Goal: Task Accomplishment & Management: Use online tool/utility

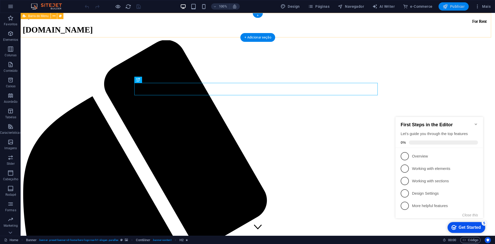
click at [0, 0] on button "Publicar" at bounding box center [0, 0] width 0 height 0
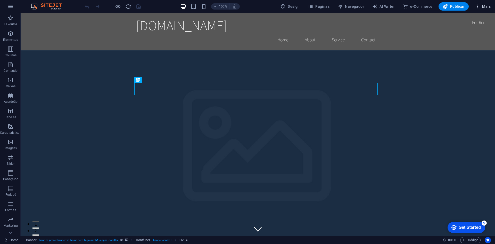
click at [480, 8] on icon "button" at bounding box center [477, 6] width 5 height 5
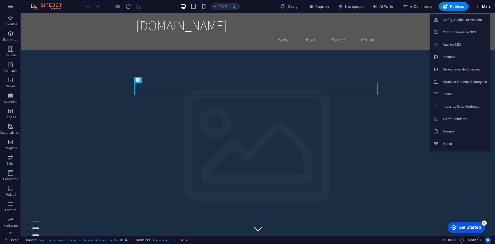
click at [480, 8] on div at bounding box center [247, 122] width 495 height 244
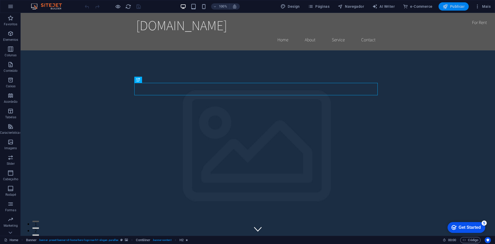
click at [0, 0] on button "Publicar" at bounding box center [0, 0] width 0 height 0
click at [0, 0] on button "Mais" at bounding box center [0, 0] width 0 height 0
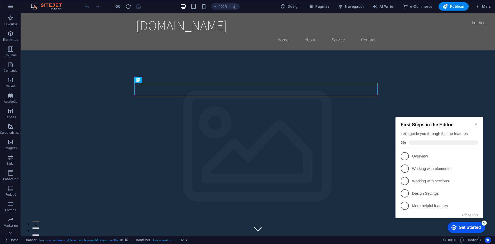
click at [475, 122] on icon "Minimize checklist" at bounding box center [476, 124] width 4 height 4
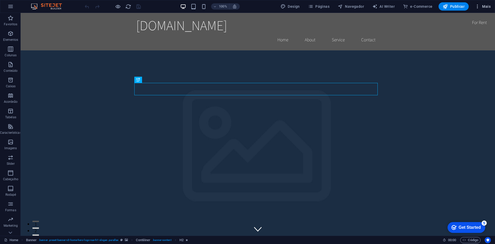
click at [0, 0] on button "Mais" at bounding box center [0, 0] width 0 height 0
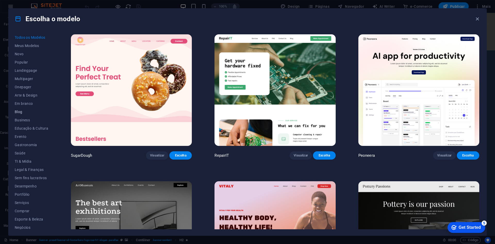
click at [41, 112] on span "Blog" at bounding box center [32, 112] width 34 height 4
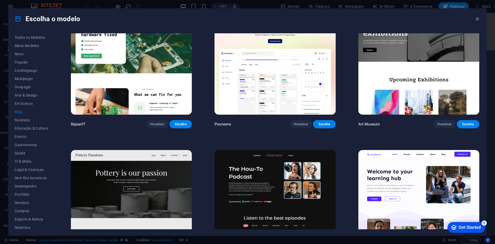
scroll to position [77, 0]
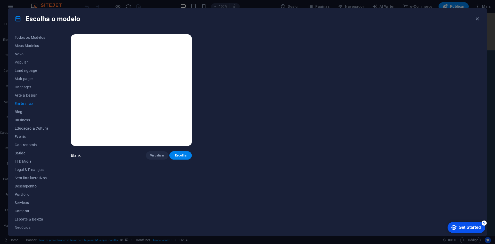
scroll to position [0, 0]
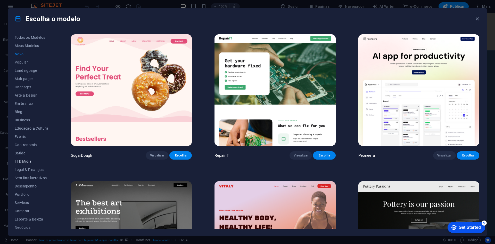
click at [0, 0] on button "TI & Mídia" at bounding box center [0, 0] width 0 height 0
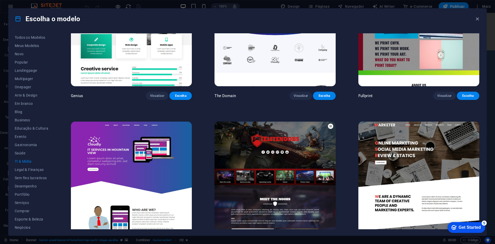
scroll to position [369, 0]
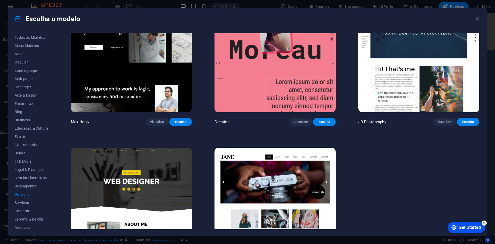
scroll to position [223, 0]
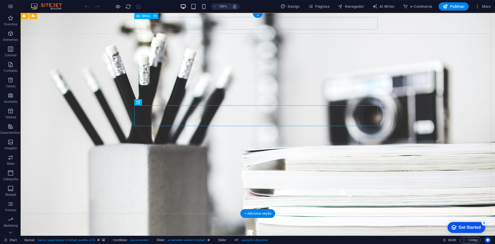
click at [173, 234] on nav "Home About Services Portfolio News Contact" at bounding box center [258, 240] width 244 height 12
click at [174, 234] on nav "Home About Services Portfolio News Contact" at bounding box center [258, 240] width 244 height 12
select select
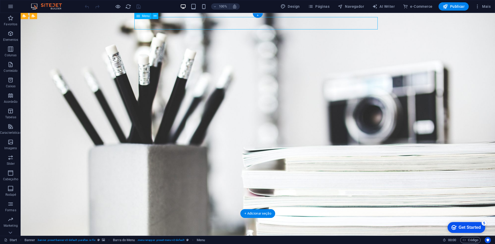
select select
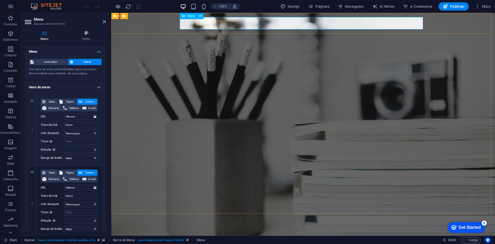
click at [211, 234] on nav "Home About Services Portfolio News Contact" at bounding box center [304, 240] width 244 height 12
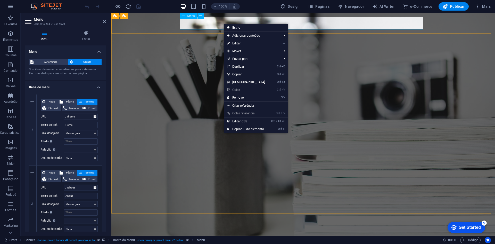
click at [217, 234] on nav "Home About Services Portfolio News Contact" at bounding box center [304, 240] width 244 height 12
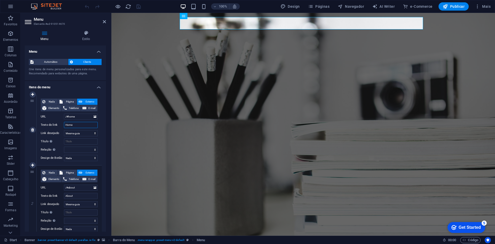
drag, startPoint x: 77, startPoint y: 125, endPoint x: 58, endPoint y: 126, distance: 19.1
click at [58, 126] on div "Texto do link Home" at bounding box center [69, 125] width 57 height 6
type input "I"
select select
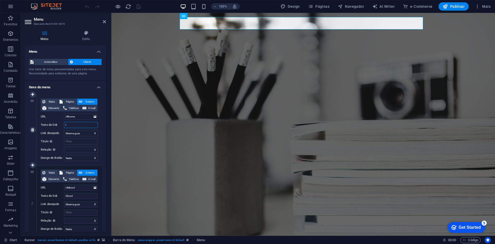
select select
type input "INÍCIO"
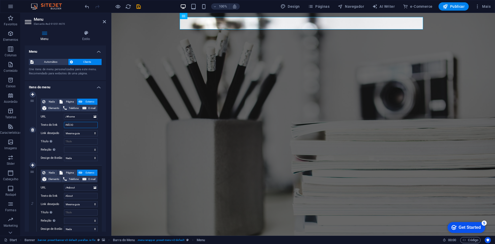
select select
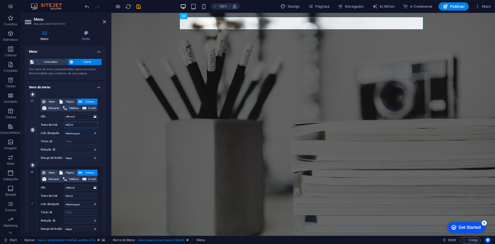
select select
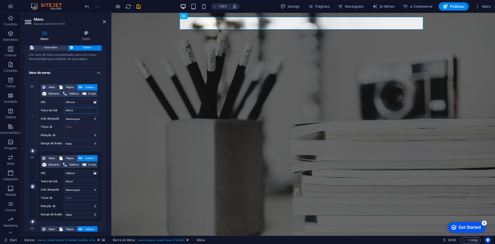
scroll to position [26, 0]
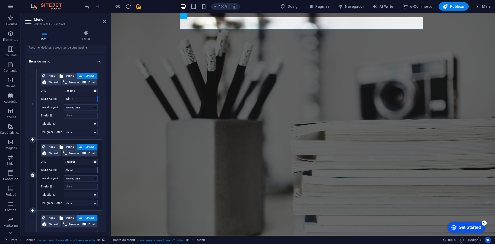
type input "INÍCIO"
drag, startPoint x: 79, startPoint y: 171, endPoint x: 54, endPoint y: 170, distance: 25.5
click at [54, 170] on div "Texto do link About" at bounding box center [69, 170] width 57 height 6
type input "S"
select select
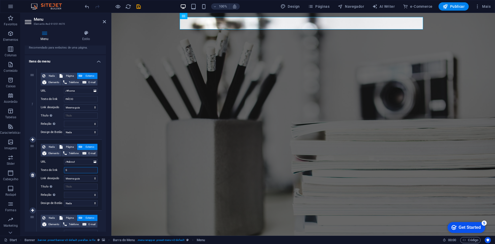
select select
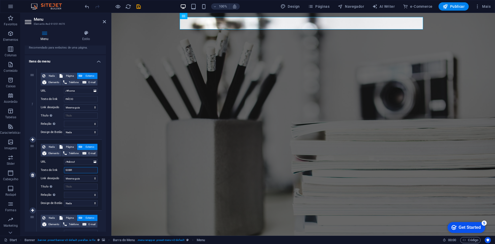
type input "SOBRE"
select select
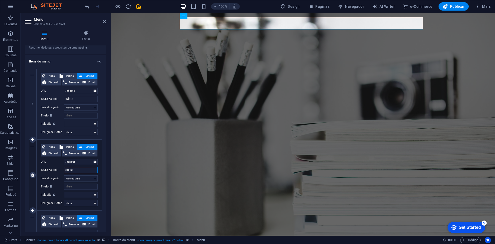
select select
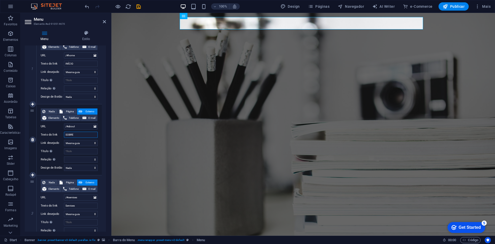
scroll to position [129, 0]
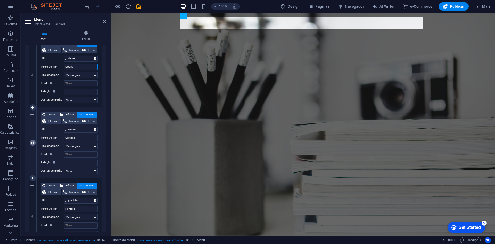
type input "SOBRE"
click at [34, 142] on link at bounding box center [33, 143] width 6 height 6
select select
type input "/#portfolio"
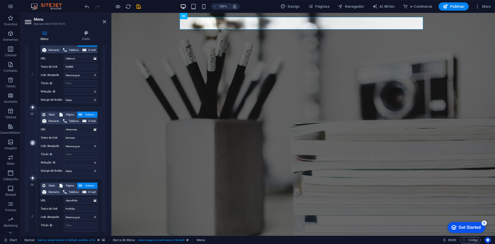
type input "Portfolio"
select select
type input "/#news"
type input "News"
select select
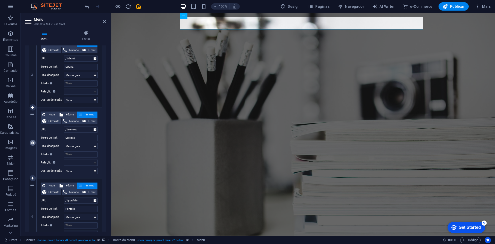
type input "/#contact"
type input "Contact"
select select
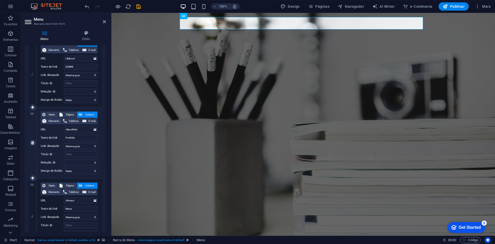
type input "/#services"
type input "Services"
select select
type input "/#portfolio"
type input "Portfolio"
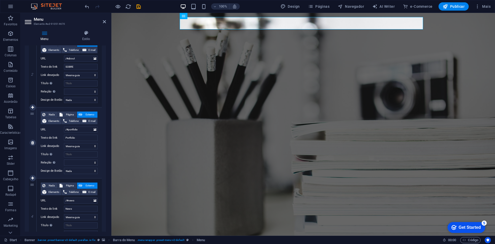
select select
type input "/#news"
type input "News"
select select
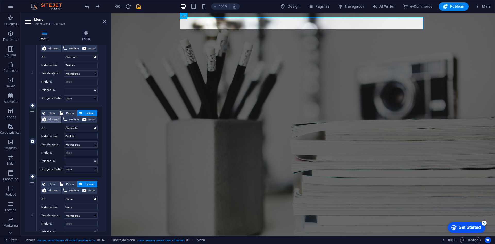
scroll to position [206, 0]
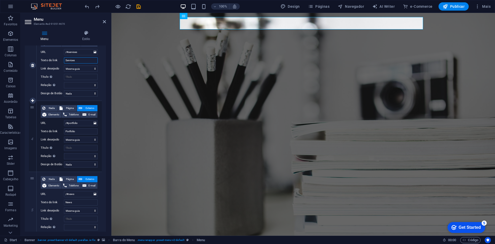
drag, startPoint x: 80, startPoint y: 60, endPoint x: 49, endPoint y: 57, distance: 31.8
click at [49, 58] on div "Texto do link Services" at bounding box center [69, 60] width 57 height 6
type input "SERVIÇOS"
select select
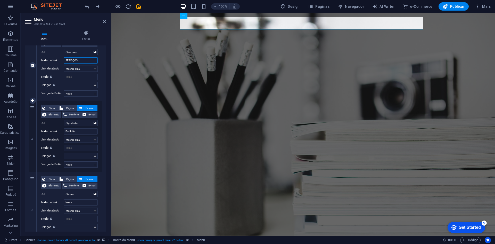
select select
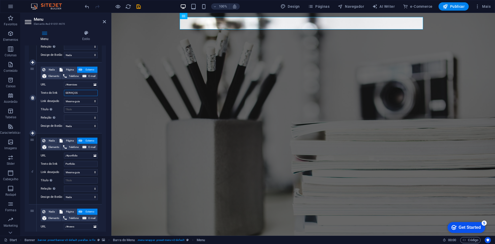
scroll to position [155, 0]
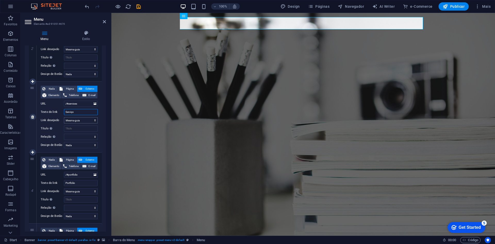
type input "Serviços"
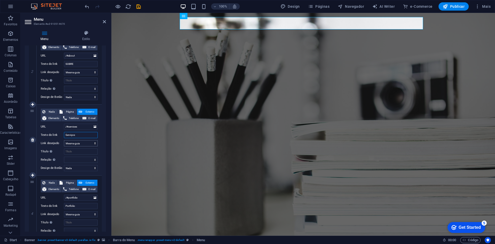
select select
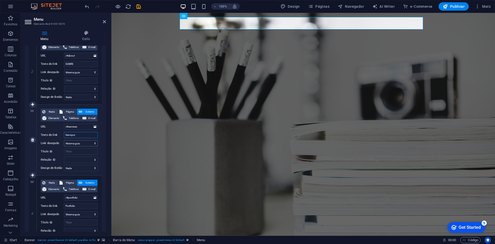
select select
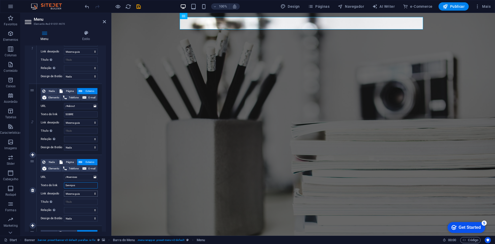
scroll to position [52, 0]
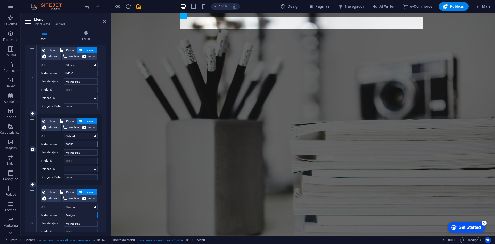
type input "Serviços"
drag, startPoint x: 76, startPoint y: 144, endPoint x: 39, endPoint y: 141, distance: 36.5
click at [39, 141] on div "Nada Página Externo Elemento Telefone E-mail Página Start Subpage Legal Notice …" at bounding box center [69, 149] width 65 height 71
type input "Sobre"
select select
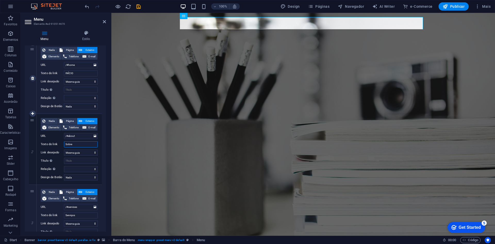
select select
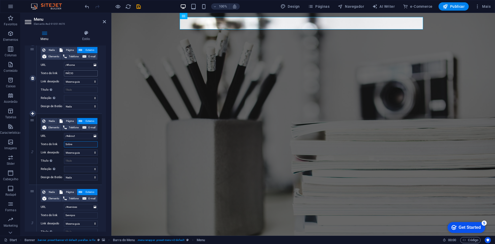
type input "Sobre"
drag, startPoint x: 78, startPoint y: 75, endPoint x: 37, endPoint y: 69, distance: 41.2
click at [37, 69] on div "Nada Página Externo Elemento Telefone E-mail Página Start Subpage Legal Notice …" at bounding box center [69, 78] width 65 height 71
type input "Início"
select select
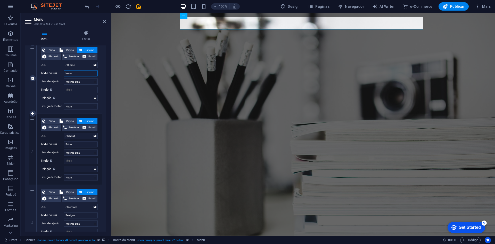
select select
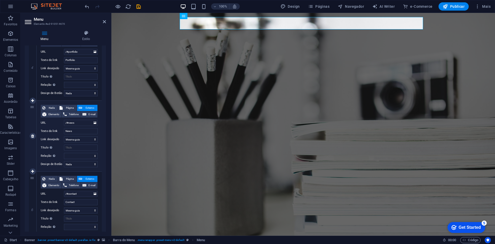
scroll to position [307, 0]
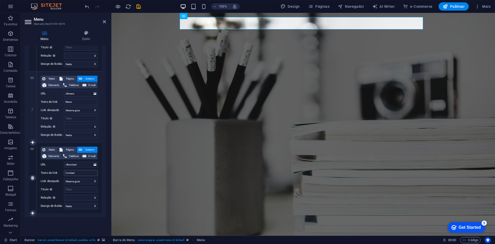
type input "Início"
drag, startPoint x: 79, startPoint y: 172, endPoint x: 37, endPoint y: 168, distance: 42.7
click at [37, 168] on div "Nada Página Externo Elemento Telefone E-mail Página Start Subpage Legal Notice …" at bounding box center [69, 177] width 65 height 71
type input "Contato"
select select
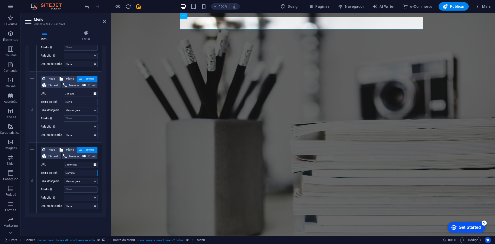
select select
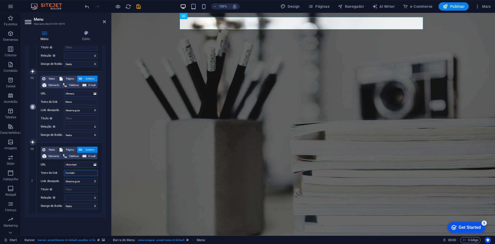
type input "Contato"
click at [32, 107] on icon at bounding box center [32, 107] width 3 height 4
select select
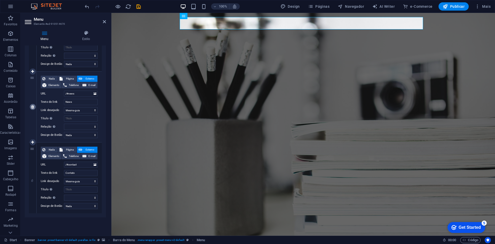
select select
type input "/#contact"
type input "Contato"
select select
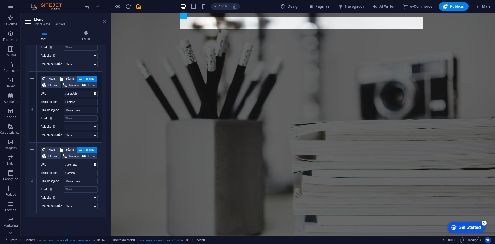
click at [103, 22] on icon at bounding box center [104, 22] width 3 height 4
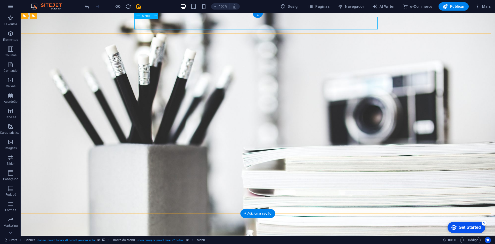
click at [183, 234] on nav "Início Sobre Serviços Portfolio Contato" at bounding box center [258, 240] width 244 height 12
click at [186, 234] on nav "Início Sobre Serviços Portfolio Contato" at bounding box center [258, 240] width 244 height 12
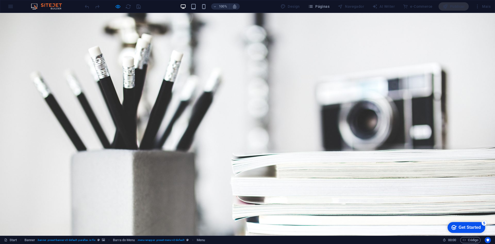
click at [175, 234] on link "Início" at bounding box center [176, 240] width 20 height 12
click at [200, 234] on link "Sobre" at bounding box center [206, 240] width 22 height 12
click at [234, 234] on link "Serviços" at bounding box center [239, 240] width 28 height 12
click at [235, 234] on link "Serviços" at bounding box center [239, 240] width 28 height 12
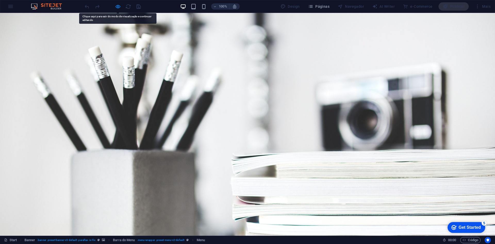
click at [284, 234] on link "Portfolio" at bounding box center [277, 240] width 31 height 12
click at [225, 234] on link "Serviços" at bounding box center [239, 240] width 28 height 12
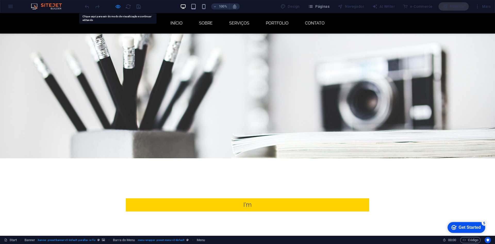
scroll to position [232, 0]
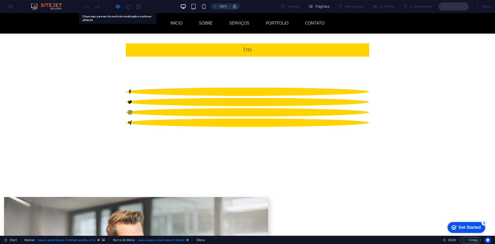
drag, startPoint x: 241, startPoint y: 104, endPoint x: 244, endPoint y: 104, distance: 2.9
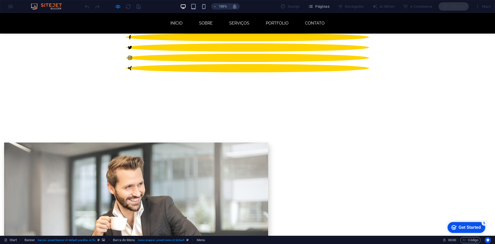
scroll to position [361, 0]
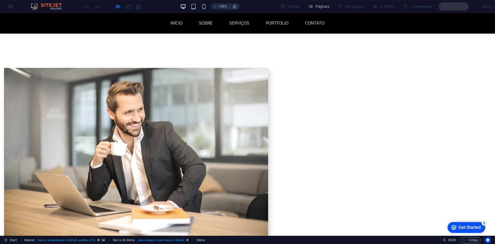
drag, startPoint x: 169, startPoint y: 154, endPoint x: 189, endPoint y: 160, distance: 20.9
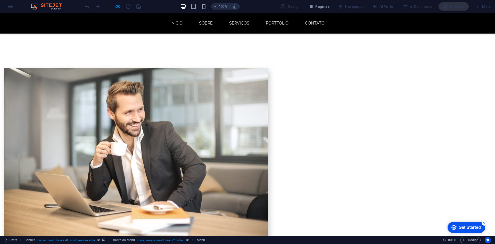
drag, startPoint x: 243, startPoint y: 169, endPoint x: 256, endPoint y: 161, distance: 15.8
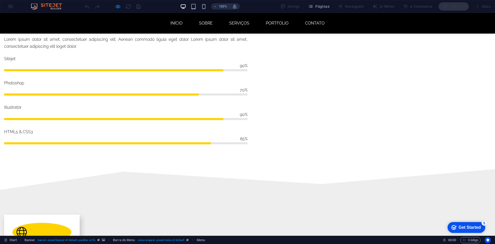
scroll to position [593, 0]
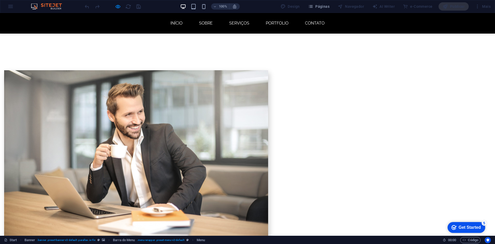
drag, startPoint x: 430, startPoint y: 101, endPoint x: 412, endPoint y: 109, distance: 19.2
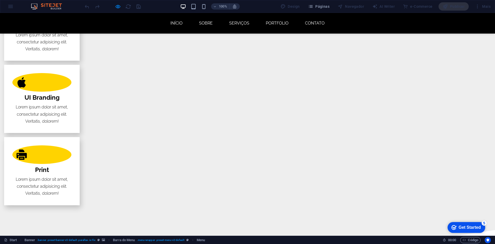
scroll to position [1081, 0]
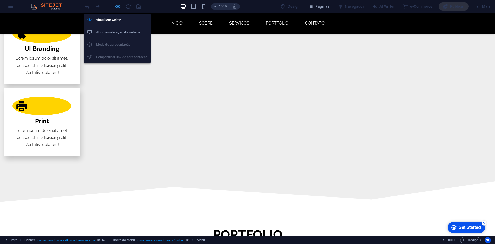
click at [80, 7] on icon "button" at bounding box center [42, 37] width 76 height 68
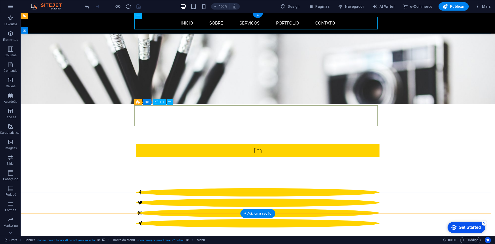
scroll to position [155, 0]
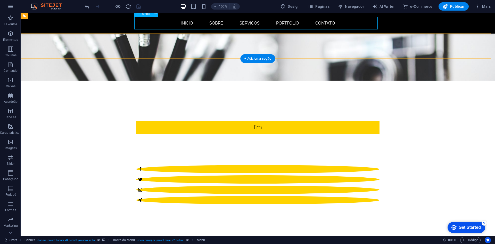
click at [183, 23] on nav "Início Sobre Serviços Portfolio Contato" at bounding box center [258, 23] width 244 height 12
click at [195, 23] on nav "Início Sobre Serviços Portfolio Contato" at bounding box center [258, 23] width 244 height 12
click at [213, 23] on nav "Início Sobre Serviços Portfolio Contato" at bounding box center [258, 23] width 244 height 12
select select
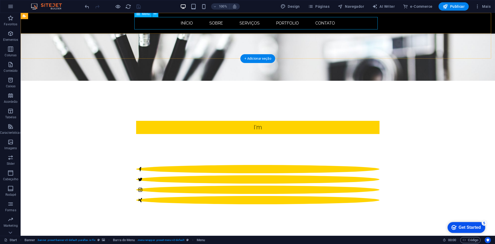
select select
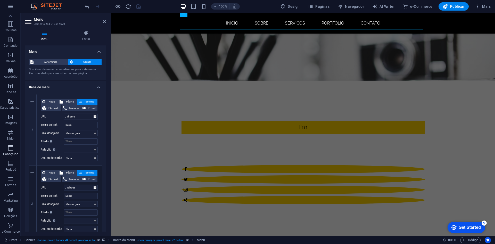
scroll to position [0, 0]
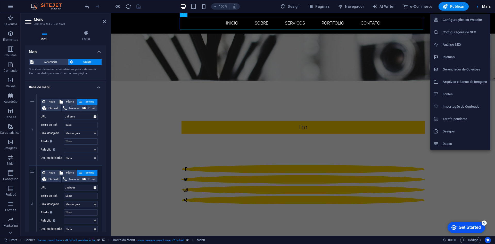
click at [493, 6] on div at bounding box center [247, 122] width 495 height 244
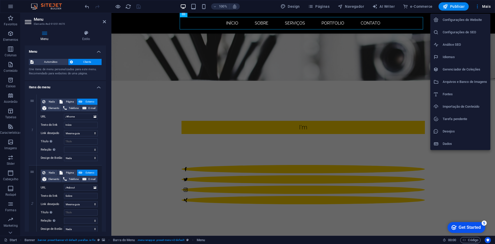
click at [484, 5] on div at bounding box center [247, 122] width 495 height 244
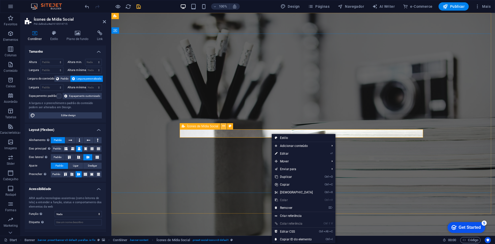
click at [226, 126] on button at bounding box center [224, 126] width 6 height 6
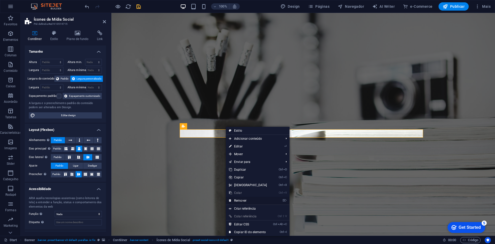
click at [245, 200] on link "⌦ Remover" at bounding box center [248, 201] width 44 height 8
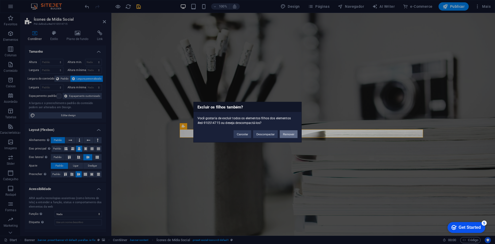
click at [287, 133] on button "Remover" at bounding box center [289, 134] width 18 height 8
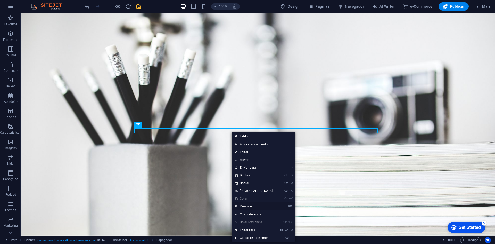
click at [259, 206] on link "⌦ Remover" at bounding box center [254, 206] width 44 height 8
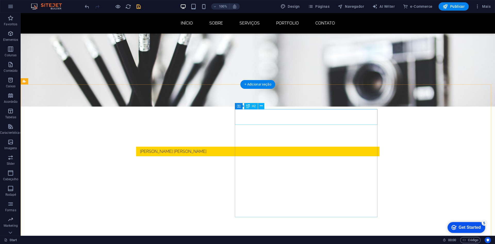
scroll to position [155, 0]
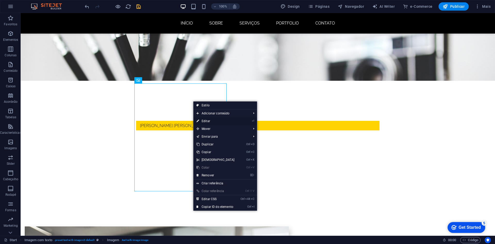
click at [228, 121] on link "⏎ Editar" at bounding box center [216, 121] width 44 height 8
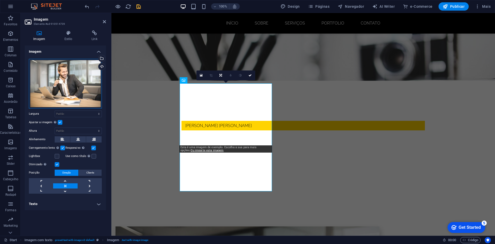
click at [79, 90] on div "Arraste os arquivos aqui, clique para escolher os arquivos ou selecione os arqu…" at bounding box center [65, 84] width 73 height 50
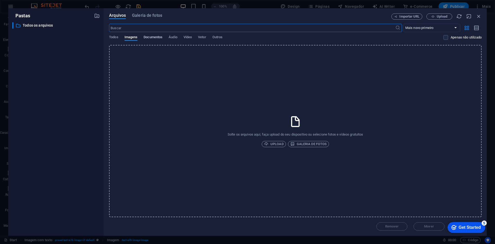
click at [150, 38] on span "Documentos" at bounding box center [153, 37] width 19 height 7
click at [142, 13] on div "Arquivos Galeria de fotos Importar URL Upload ​ Mais novo primeiro Mais antigo …" at bounding box center [295, 121] width 383 height 227
click at [143, 15] on span "Galeria de fotos" at bounding box center [147, 15] width 30 height 6
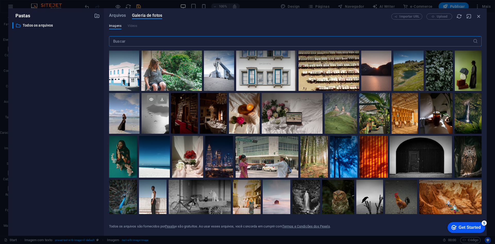
click at [156, 104] on div at bounding box center [155, 103] width 27 height 20
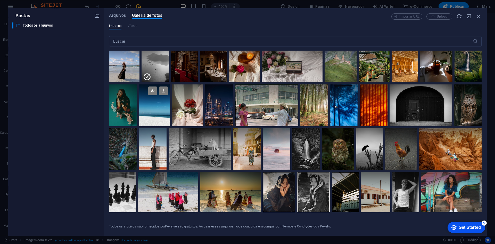
scroll to position [52, 0]
click at [146, 78] on icon at bounding box center [147, 77] width 8 height 8
click at [146, 78] on div at bounding box center [155, 61] width 27 height 41
click at [153, 73] on div at bounding box center [155, 61] width 27 height 41
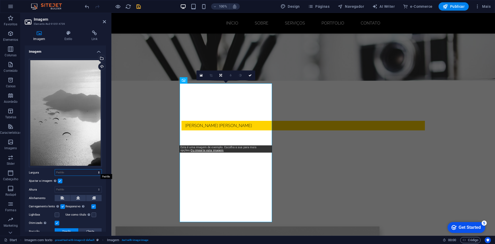
click at [81, 172] on select "Padrão automático px rem % em vh vw" at bounding box center [78, 172] width 47 height 6
select select "px"
click at [93, 169] on select "Padrão automático px rem % em vh vw" at bounding box center [78, 172] width 47 height 6
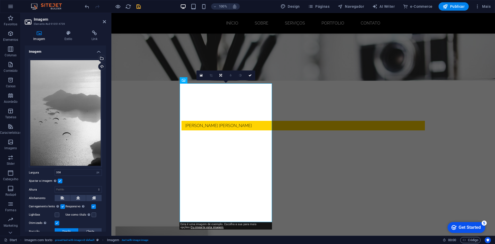
click at [82, 180] on div "Ajustar a imagem Ajustar a imagem automaticamente a uma largura e altura fixas" at bounding box center [65, 181] width 73 height 6
type input "200"
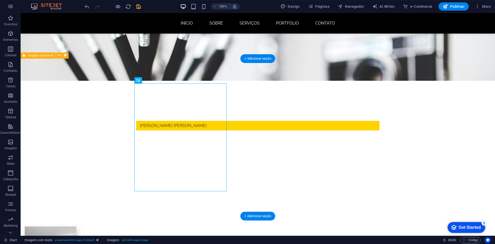
drag, startPoint x: 168, startPoint y: 125, endPoint x: 186, endPoint y: 129, distance: 18.3
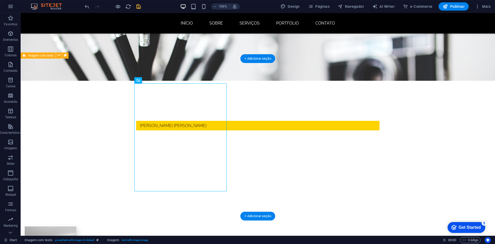
select select "px"
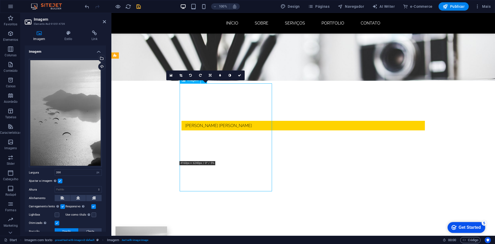
drag, startPoint x: 219, startPoint y: 139, endPoint x: 269, endPoint y: 172, distance: 60.6
drag, startPoint x: 271, startPoint y: 191, endPoint x: 324, endPoint y: 146, distance: 70.1
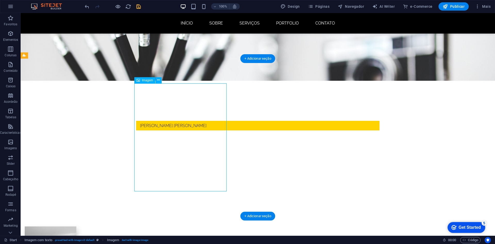
select select "px"
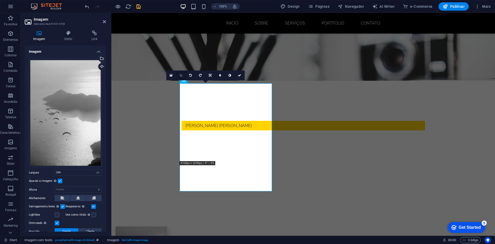
click at [180, 75] on icon at bounding box center [181, 75] width 3 height 3
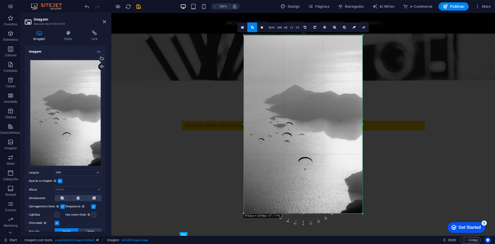
click at [217, 103] on div at bounding box center [303, 125] width 384 height 225
click at [364, 26] on icon at bounding box center [364, 27] width 3 height 3
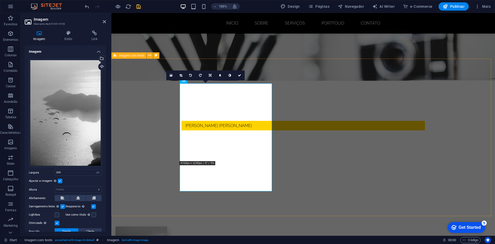
drag, startPoint x: 174, startPoint y: 148, endPoint x: 270, endPoint y: 146, distance: 96.0
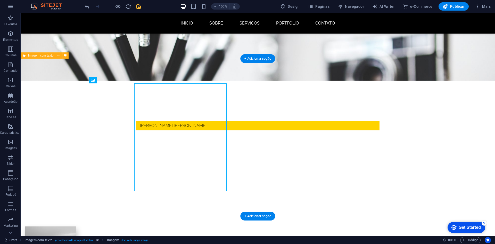
select select "px"
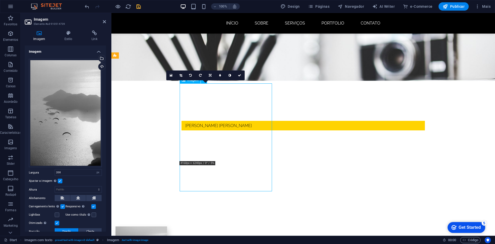
drag, startPoint x: 212, startPoint y: 120, endPoint x: 234, endPoint y: 133, distance: 25.4
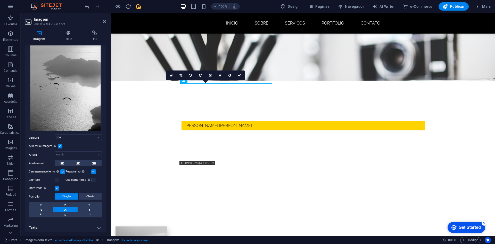
scroll to position [36, 0]
click at [45, 206] on link at bounding box center [41, 208] width 24 height 5
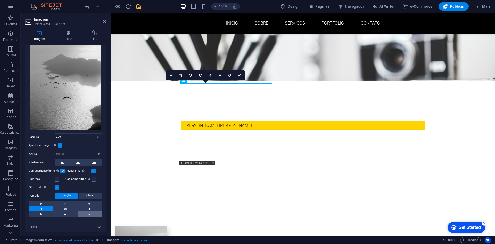
click at [88, 212] on link at bounding box center [90, 213] width 24 height 5
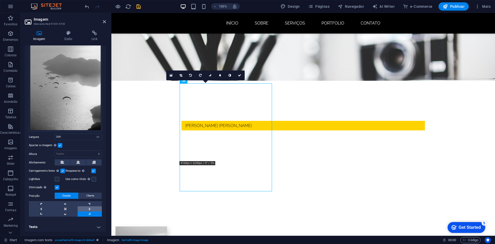
click at [87, 207] on link at bounding box center [90, 208] width 24 height 5
click at [79, 152] on select "Padrão automático px" at bounding box center [78, 154] width 47 height 6
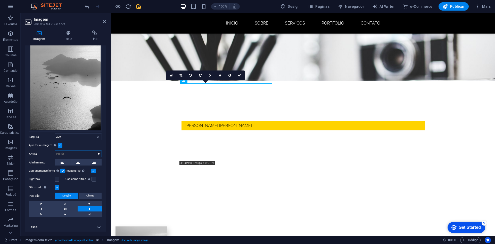
click at [79, 152] on select "Padrão automático px" at bounding box center [78, 154] width 47 height 6
click at [58, 144] on label at bounding box center [60, 145] width 5 height 5
click at [0, 0] on input "Ajustar a imagem Ajustar a imagem automaticamente a uma largura e altura fixas" at bounding box center [0, 0] width 0 height 0
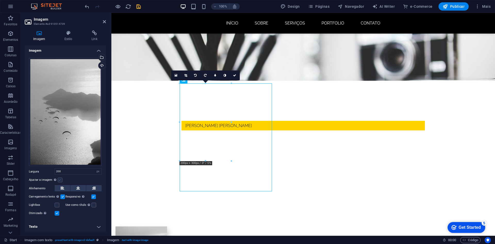
click at [60, 179] on label at bounding box center [60, 180] width 5 height 5
click at [0, 0] on input "Ajustar a imagem Ajustar a imagem automaticamente a uma largura e altura fixas" at bounding box center [0, 0] width 0 height 0
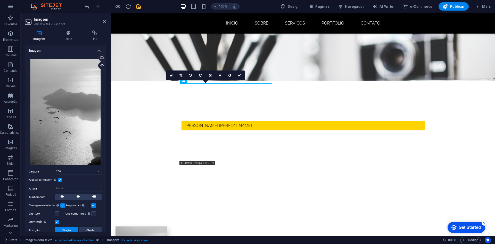
scroll to position [36, 0]
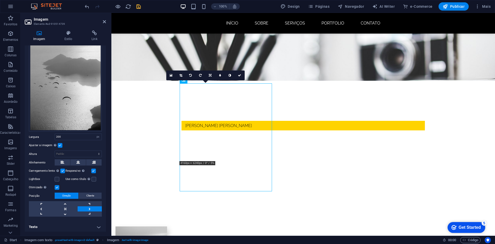
click at [59, 143] on label at bounding box center [60, 145] width 5 height 5
click at [0, 0] on input "Ajustar a imagem Ajustar a imagem automaticamente a uma largura e altura fixas" at bounding box center [0, 0] width 0 height 0
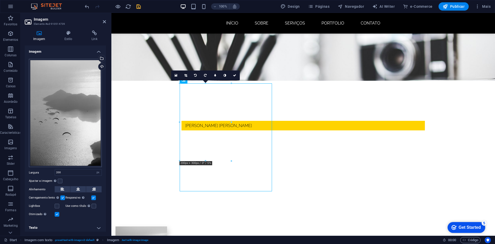
scroll to position [1, 0]
click at [60, 179] on label at bounding box center [60, 180] width 5 height 5
click at [0, 0] on input "Ajustar a imagem Ajustar a imagem automaticamente a uma largura e altura fixas" at bounding box center [0, 0] width 0 height 0
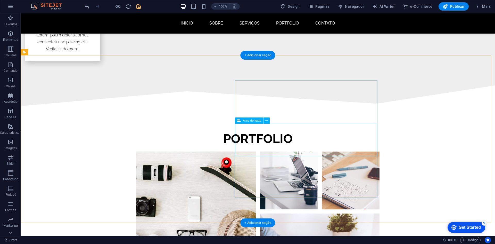
scroll to position [1032, 0]
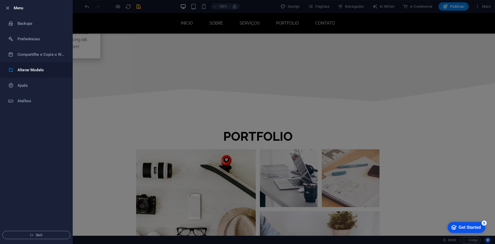
click at [37, 72] on h6 "Alterar Modelo" at bounding box center [42, 70] width 48 height 6
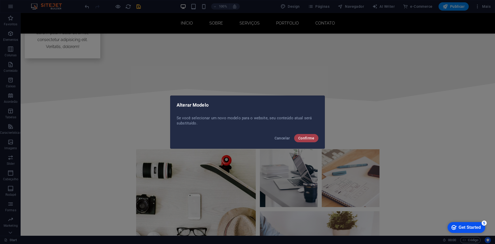
click at [303, 136] on span "Confirme" at bounding box center [307, 138] width 16 height 4
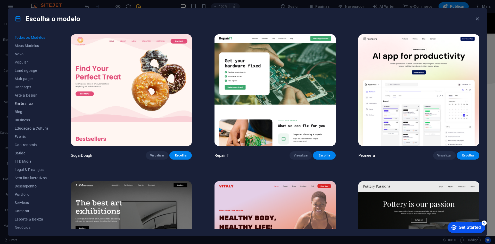
click at [27, 103] on span "Em branco" at bounding box center [32, 103] width 34 height 4
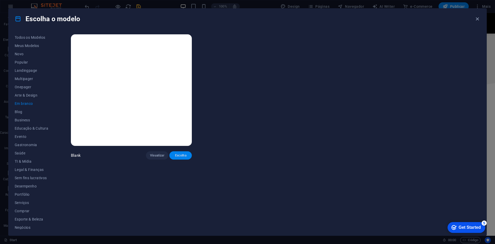
click at [182, 157] on button "Escolha" at bounding box center [181, 155] width 22 height 8
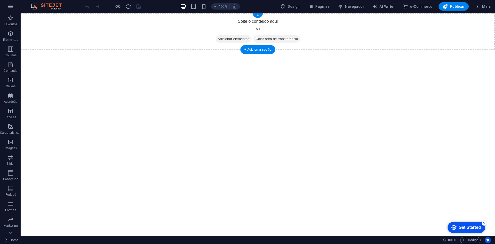
click at [237, 38] on span "Adicionar elementos" at bounding box center [234, 38] width 36 height 7
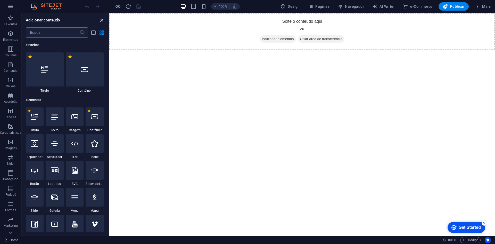
click at [102, 19] on icon "close panel" at bounding box center [102, 20] width 6 height 6
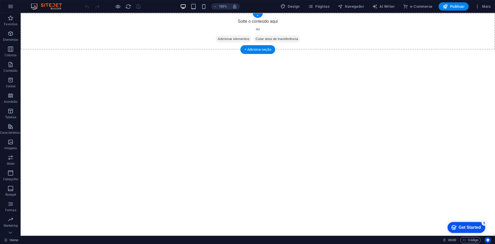
click at [239, 41] on span "Adicionar elementos" at bounding box center [234, 38] width 36 height 7
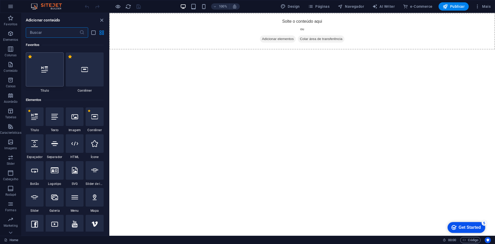
click at [47, 70] on icon at bounding box center [44, 69] width 7 height 7
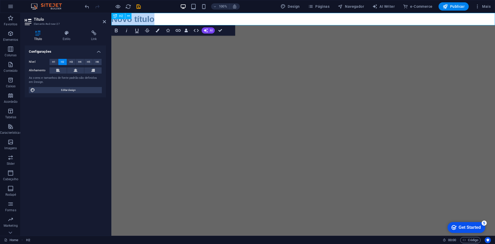
click at [208, 17] on h2 "Novo título" at bounding box center [303, 19] width 384 height 12
drag, startPoint x: 185, startPoint y: 20, endPoint x: 97, endPoint y: 15, distance: 87.6
click at [111, 15] on html "Skip to main content Novo título" at bounding box center [303, 19] width 384 height 12
click at [177, 25] on html "Skip to main content Novo título" at bounding box center [303, 19] width 384 height 12
click at [404, 25] on html "Skip to main content Novo título" at bounding box center [303, 19] width 384 height 12
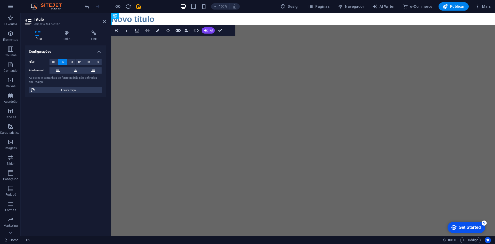
drag, startPoint x: 489, startPoint y: 2, endPoint x: 484, endPoint y: 6, distance: 6.2
click at [488, 2] on div "100% Design Páginas Navegador AI Writer e-Commerce Publicar Mais" at bounding box center [247, 6] width 495 height 12
click at [484, 6] on span "Mais" at bounding box center [483, 6] width 16 height 5
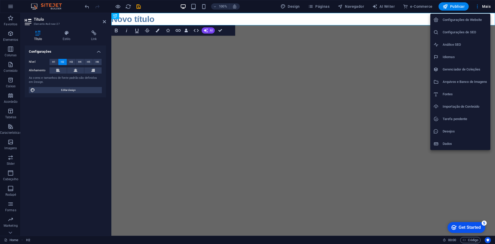
click at [457, 107] on h6 "Importação de Conteúdo" at bounding box center [465, 106] width 45 height 6
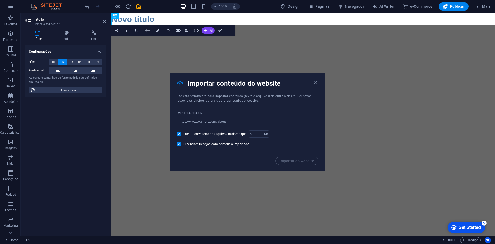
click at [252, 120] on input "url" at bounding box center [248, 121] width 142 height 9
click at [209, 102] on span "Use esta ferramenta para importar conteúdo (texto e arquivos) de outro website.…" at bounding box center [244, 98] width 135 height 8
click at [224, 116] on div "Importar da URL" at bounding box center [248, 113] width 142 height 8
click at [225, 118] on input "url" at bounding box center [248, 121] width 142 height 9
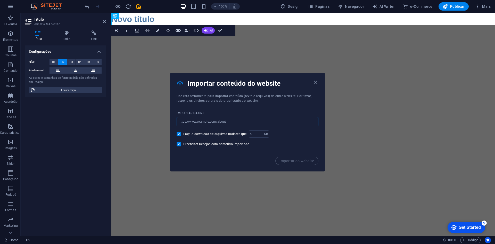
paste input "https://horizons.hostinger.com/34f0e951-bf2d-4d16-aebd-5f9fc9d1b84c?location=do…"
type input "https://horizons.hostinger.com/34f0e951-bf2d-4d16-aebd-5f9fc9d1b84c?location=do…"
click at [300, 137] on div "Faça o download de arquivos maiores que KB ​" at bounding box center [248, 133] width 142 height 7
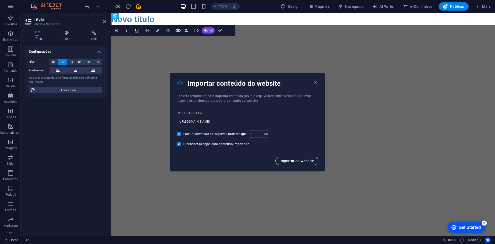
click at [289, 160] on span "Importar do website" at bounding box center [297, 161] width 35 height 4
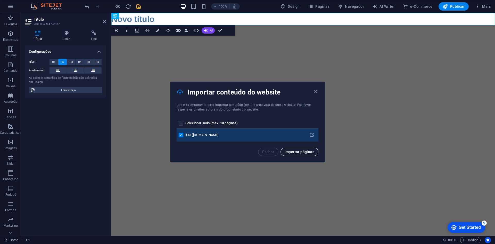
click at [297, 150] on span "Importar páginas" at bounding box center [300, 152] width 30 height 4
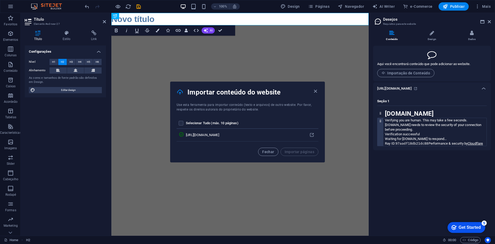
click at [434, 132] on div "auth.hostinger.com needs to review the security of your connection before proce…" at bounding box center [436, 127] width 102 height 9
click at [441, 29] on div "Conteúdo Design Dados Aqui você encontrará conteúdo que pode adicionar ao websi…" at bounding box center [432, 130] width 126 height 209
click at [436, 31] on li "Design" at bounding box center [433, 35] width 40 height 11
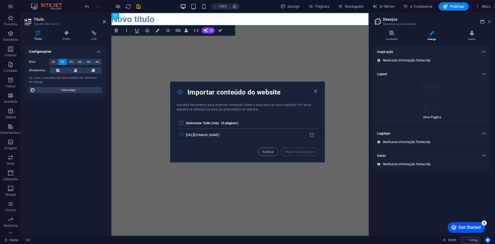
click at [489, 21] on icon at bounding box center [489, 22] width 3 height 4
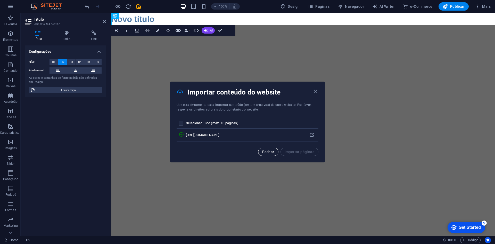
click at [270, 152] on span "Fechar" at bounding box center [268, 152] width 12 height 4
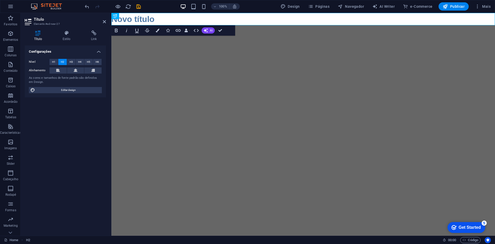
click at [143, 25] on html "Skip to main content Novo título" at bounding box center [303, 19] width 384 height 12
click at [224, 25] on html "Skip to main content Novo título" at bounding box center [303, 19] width 384 height 12
click at [328, 5] on span "Páginas" at bounding box center [318, 6] width 21 height 5
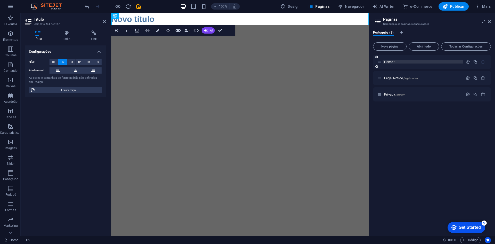
click at [423, 63] on p "Home /" at bounding box center [422, 61] width 77 height 3
drag, startPoint x: 448, startPoint y: 61, endPoint x: 473, endPoint y: 130, distance: 72.7
click at [473, 131] on div "Home / Legal Notice /legal-notice Privacy /privacy" at bounding box center [432, 143] width 118 height 177
click at [396, 63] on p "Home /" at bounding box center [422, 61] width 77 height 3
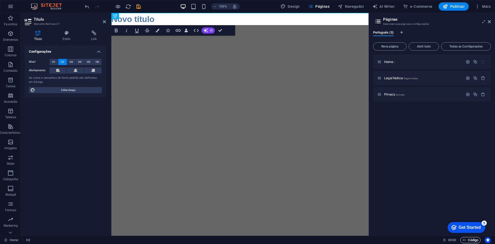
click at [467, 242] on span "Código" at bounding box center [471, 240] width 16 height 6
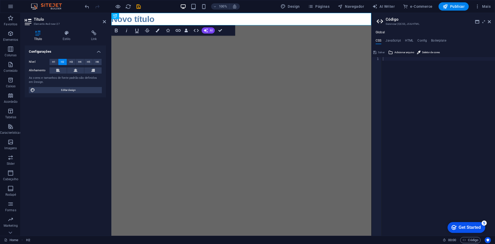
click at [396, 38] on div "Global CSS JavaScript HTML Config Boilerplate 1 ההההההההההההההההההההההההההההההה…" at bounding box center [434, 132] width 124 height 205
click at [397, 41] on h4 "JavaScript" at bounding box center [393, 42] width 15 height 6
click at [408, 40] on h4 "HTML" at bounding box center [409, 42] width 9 height 6
click at [410, 66] on div "< a href = "#main-content" class = "wv-link-content button" > Skip to main cont…" at bounding box center [451, 148] width 139 height 182
click at [410, 68] on div "< a href = "#main-content" class = "wv-link-content button" > Skip to main cont…" at bounding box center [451, 148] width 139 height 182
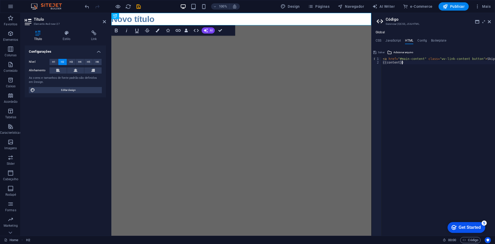
type textarea "<a href="#main-content" class="wv-link-content button">Skip to main content</a>…"
paste textarea
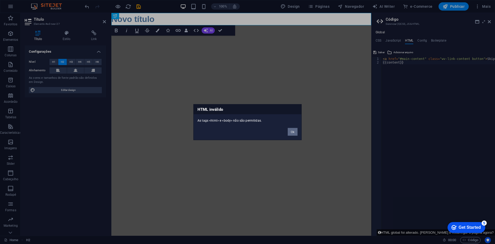
click at [292, 129] on button "Ok" at bounding box center [293, 132] width 10 height 8
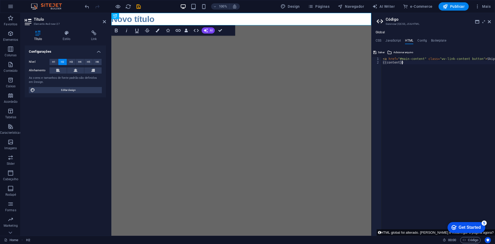
click at [406, 66] on div "< a href = "#main-content" class = "wv-link-content button" > Skip to main cont…" at bounding box center [451, 148] width 139 height 182
type textarea "<a href="#main-content" class="wv-link-content button">Skip to main content</a>…"
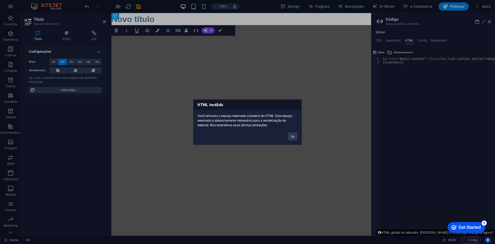
click at [406, 66] on div "HTML inválido Você removeu o espaço reservado {content} do HTML. Este espaço re…" at bounding box center [247, 122] width 495 height 244
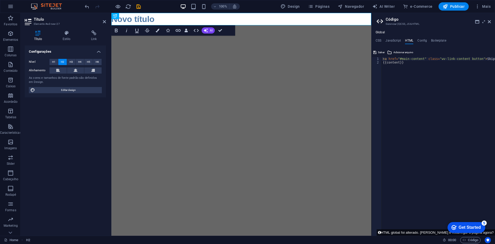
click at [409, 69] on div "< a href = "#main-content" class = "wv-link-content button" > Skip to main cont…" at bounding box center [451, 150] width 139 height 186
drag, startPoint x: 409, startPoint y: 68, endPoint x: 385, endPoint y: 58, distance: 26.1
click at [385, 58] on div "< a href = "#main-content" class = "wv-link-content button" > Skip to main cont…" at bounding box center [451, 150] width 139 height 186
type textarea "<a href="#main-content" class="wv-link-content button">Skip to main content</a>"
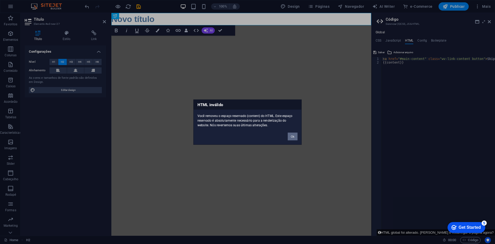
click at [293, 135] on button "Ok" at bounding box center [293, 136] width 10 height 8
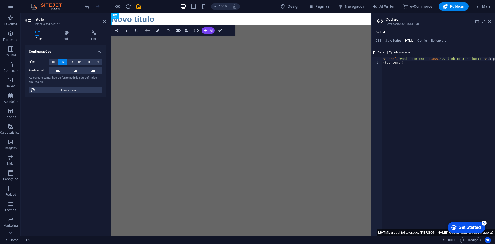
type textarea "{{content}}"
click at [399, 78] on div "< a href = "#main-content" class = "wv-link-content button" > Skip to main cont…" at bounding box center [451, 148] width 139 height 182
paste textarea "<a href="#main-content" class="wv-link-content button">Skip to main content</a>"
type textarea "<a href="#main-content" class="wv-link-content button">Skip to main content</a>"
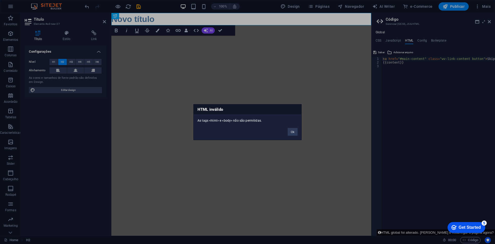
drag, startPoint x: 262, startPoint y: 120, endPoint x: 197, endPoint y: 119, distance: 65.3
click at [197, 119] on div "As tags <html> e <body> não são permitidas." at bounding box center [248, 118] width 108 height 9
copy div "As tags <html> e <body> não são permitidas."
click at [293, 134] on button "Ok" at bounding box center [293, 132] width 10 height 8
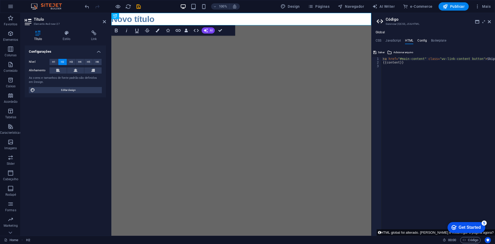
click at [423, 41] on h4 "Config" at bounding box center [423, 42] width 10 height 6
click at [380, 39] on h4 "CSS" at bounding box center [379, 42] width 6 height 6
click at [219, 25] on html "Skip to main content Novo título" at bounding box center [241, 19] width 260 height 12
drag, startPoint x: 221, startPoint y: 28, endPoint x: 201, endPoint y: 16, distance: 24.1
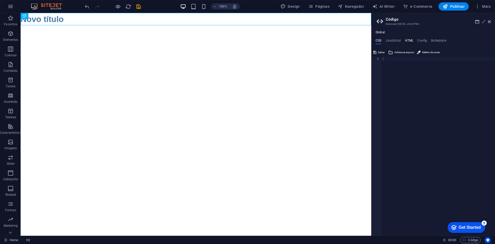
click at [408, 39] on h4 "HTML" at bounding box center [409, 42] width 9 height 6
drag, startPoint x: 483, startPoint y: 59, endPoint x: 480, endPoint y: 59, distance: 3.2
click at [480, 59] on div "< a href = "#main-content" class = "wv-link-content button" > Skip to main cont…" at bounding box center [425, 148] width 139 height 182
click at [479, 59] on div "< a href = "#main-content" class = "wv-link-content button" > Skip to main cont…" at bounding box center [438, 146] width 113 height 179
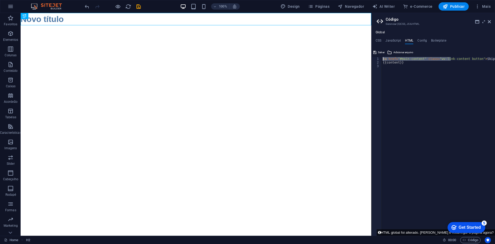
scroll to position [0, 0]
drag, startPoint x: 443, startPoint y: 72, endPoint x: 358, endPoint y: 62, distance: 85.5
click at [407, 71] on div "< a href = "#main-content" class = "wv-link-content button" > Skip to main cont…" at bounding box center [451, 148] width 139 height 182
click at [422, 91] on div "< a href = "#main-content" class = "wv-link-content button" > Skip to main cont…" at bounding box center [451, 148] width 139 height 182
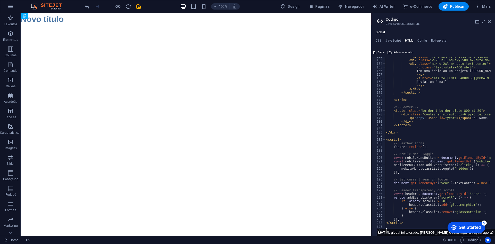
scroll to position [584, 0]
click at [378, 53] on span "Salvar" at bounding box center [381, 52] width 7 height 6
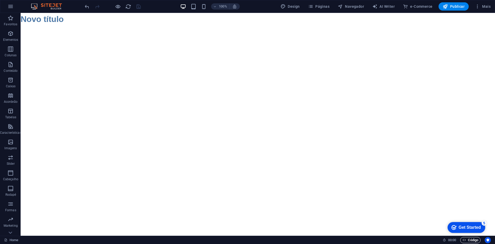
click at [467, 240] on span "Código" at bounding box center [471, 240] width 16 height 6
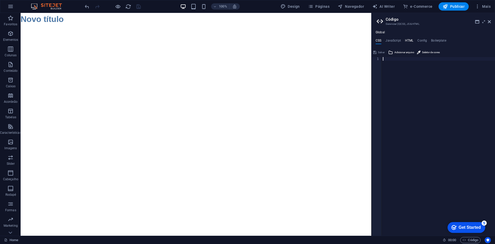
click at [412, 41] on h4 "HTML" at bounding box center [409, 42] width 9 height 6
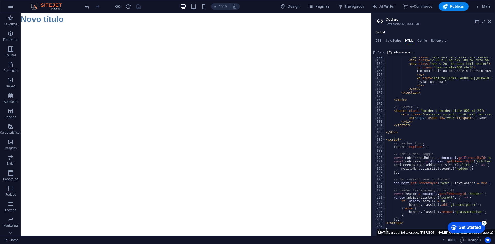
click at [405, 52] on span "Adicionar arquivo" at bounding box center [404, 52] width 20 height 6
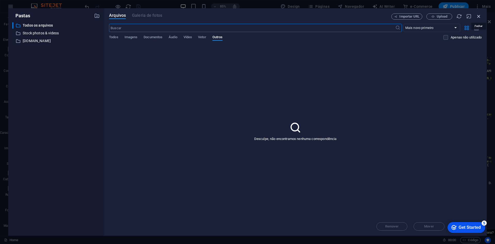
click at [479, 14] on icon "button" at bounding box center [479, 16] width 6 height 6
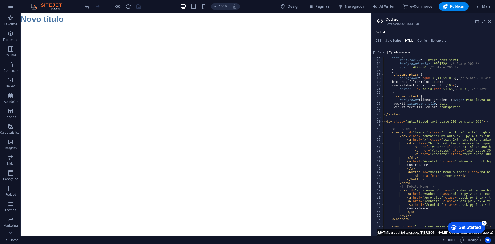
scroll to position [0, 0]
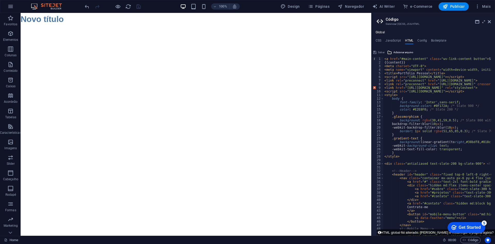
type textarea "<link rel="preconnect" href="https://fonts.googleapis.com">"
click at [383, 30] on div "Global CSS JavaScript HTML Config Boilerplate 1 ההההההההההההההההההההההההההההההה…" at bounding box center [434, 130] width 124 height 209
click at [382, 31] on h4 "Global" at bounding box center [380, 32] width 9 height 4
drag, startPoint x: 490, startPoint y: 21, endPoint x: 444, endPoint y: 4, distance: 49.0
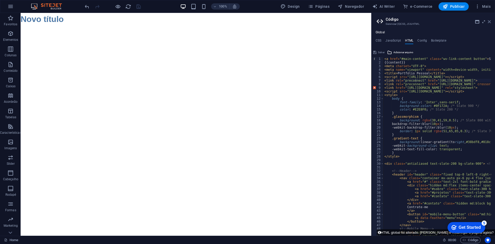
click at [490, 21] on icon at bounding box center [489, 22] width 3 height 4
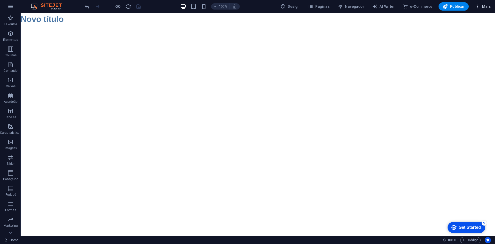
click at [477, 7] on icon "button" at bounding box center [477, 6] width 5 height 5
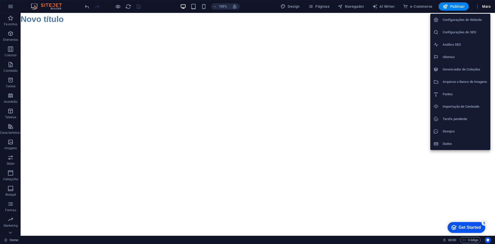
click at [482, 7] on div at bounding box center [247, 122] width 495 height 244
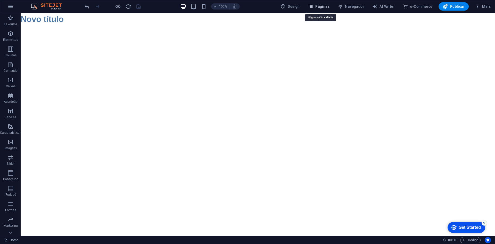
click at [328, 8] on span "Páginas" at bounding box center [318, 6] width 21 height 5
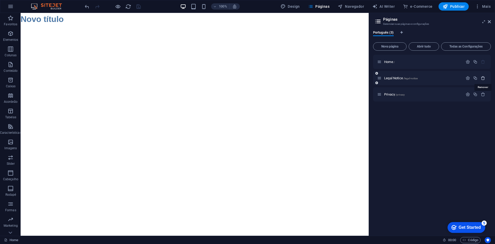
click at [484, 77] on icon "button" at bounding box center [483, 78] width 4 height 4
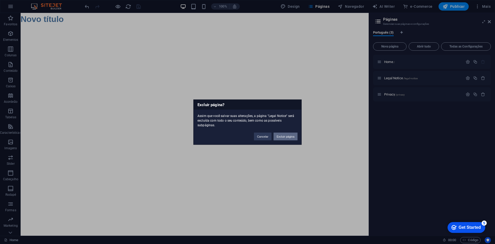
click at [293, 136] on button "Excluir página" at bounding box center [286, 136] width 24 height 8
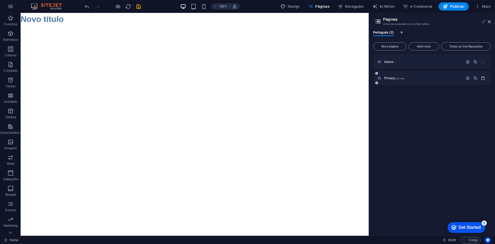
click at [483, 78] on icon "button" at bounding box center [483, 78] width 4 height 4
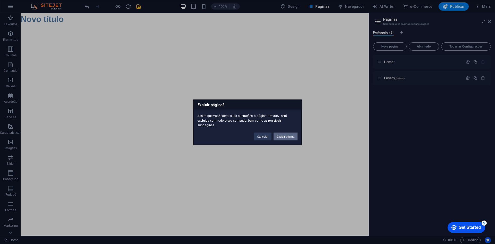
drag, startPoint x: 280, startPoint y: 135, endPoint x: 275, endPoint y: 114, distance: 21.7
click at [280, 135] on button "Excluir página" at bounding box center [286, 136] width 24 height 8
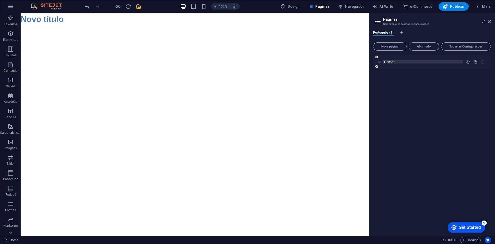
drag, startPoint x: 431, startPoint y: 59, endPoint x: 425, endPoint y: 61, distance: 6.2
click at [430, 59] on div "Home /" at bounding box center [432, 62] width 118 height 14
click at [423, 61] on p "Home /" at bounding box center [422, 61] width 77 height 3
click at [421, 45] on span "Abrir tudo" at bounding box center [424, 46] width 26 height 3
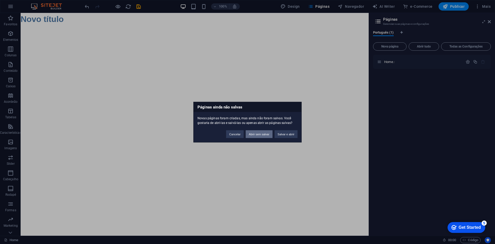
drag, startPoint x: 262, startPoint y: 136, endPoint x: 242, endPoint y: 123, distance: 24.6
click at [262, 136] on button "Abrir sem salvar" at bounding box center [259, 134] width 27 height 8
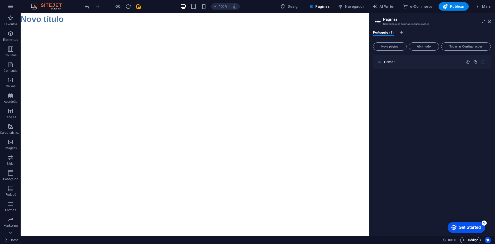
click at [467, 238] on span "Código" at bounding box center [471, 240] width 16 height 6
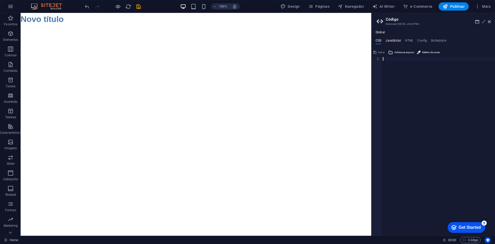
click at [397, 41] on h4 "JavaScript" at bounding box center [393, 42] width 15 height 6
click at [409, 40] on h4 "HTML" at bounding box center [409, 42] width 9 height 6
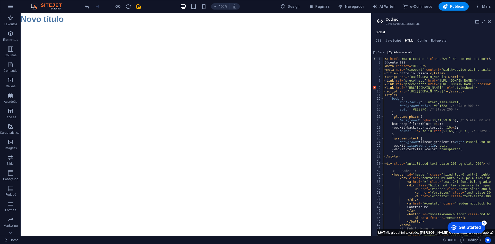
click at [374, 87] on div "9" at bounding box center [378, 88] width 12 height 4
type textarea "<link href="https://fonts.googleapis.com/css2?family=Inter:wght@400;500;600;700…"
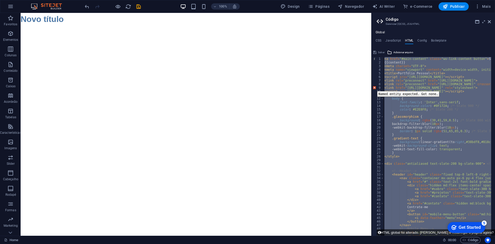
click at [374, 87] on div "9" at bounding box center [378, 88] width 12 height 4
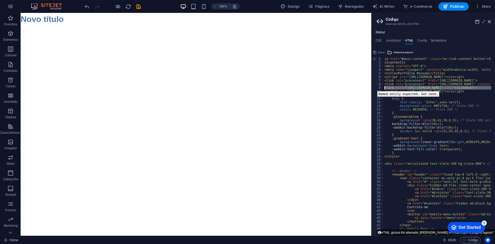
click at [374, 87] on div "9" at bounding box center [378, 88] width 12 height 4
type textarea "body {"
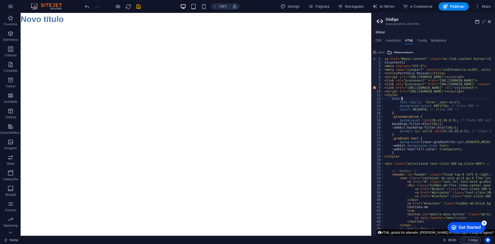
click at [414, 232] on button "HTML global foi alterado. [PERSON_NAME] e recarregar a página agora?" at bounding box center [436, 232] width 118 height 6
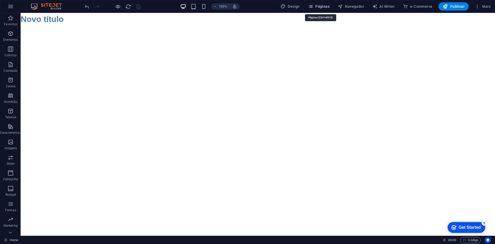
click at [324, 4] on span "Páginas" at bounding box center [318, 6] width 21 height 5
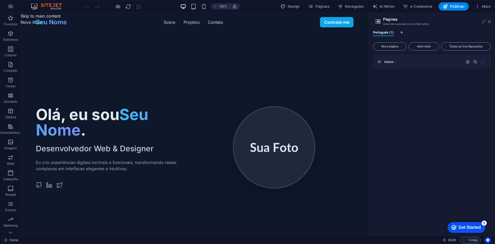
drag, startPoint x: 489, startPoint y: 22, endPoint x: 441, endPoint y: 26, distance: 48.2
click at [489, 22] on icon at bounding box center [489, 22] width 3 height 4
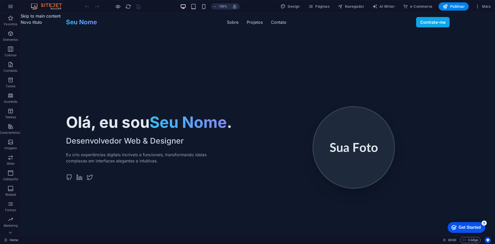
click at [346, 149] on img at bounding box center [354, 147] width 81 height 81
click at [362, 136] on img at bounding box center [354, 147] width 81 height 81
click at [234, 104] on section "Olá, eu sou Seu Nome . Desenvolvedor Web & Designer Eu crio experiências digita…" at bounding box center [258, 147] width 384 height 178
click at [172, 84] on section "Olá, eu sou Seu Nome . Desenvolvedor Web & Designer Eu crio experiências digita…" at bounding box center [258, 147] width 384 height 178
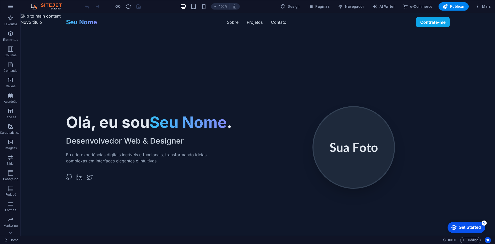
click at [85, 20] on link "Seu Nome" at bounding box center [81, 22] width 31 height 8
click at [136, 118] on h1 "Olá, eu sou Seu Nome ." at bounding box center [162, 121] width 192 height 15
click at [30, 16] on header "Seu Nome Sobre Projetos Contato Contrate-me Sobre Projetos Contato Contrate-me" at bounding box center [258, 22] width 475 height 19
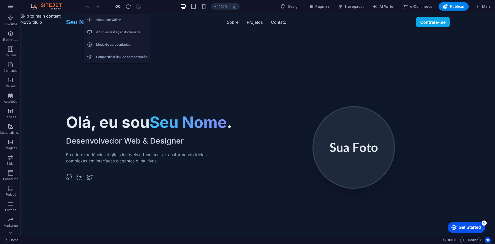
click at [117, 7] on icon "button" at bounding box center [118, 7] width 6 height 6
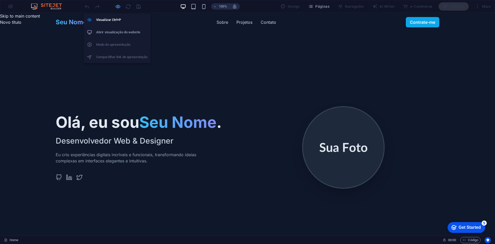
click at [117, 7] on icon "button" at bounding box center [118, 7] width 6 height 6
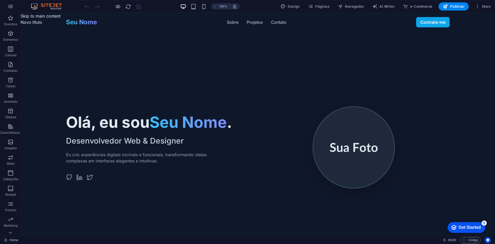
click at [32, 14] on header "Seu Nome Sobre Projetos Contato Contrate-me Sobre Projetos Contato Contrate-me" at bounding box center [258, 22] width 475 height 19
drag, startPoint x: 31, startPoint y: 15, endPoint x: 31, endPoint y: 56, distance: 41.0
click at [31, 17] on header "Seu Nome Sobre Projetos Contato Contrate-me Sobre Projetos Contato Contrate-me" at bounding box center [258, 22] width 475 height 19
click at [320, 5] on span "Páginas" at bounding box center [318, 6] width 21 height 5
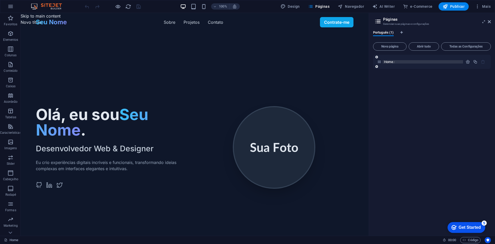
click at [398, 61] on p "Home /" at bounding box center [422, 61] width 77 height 3
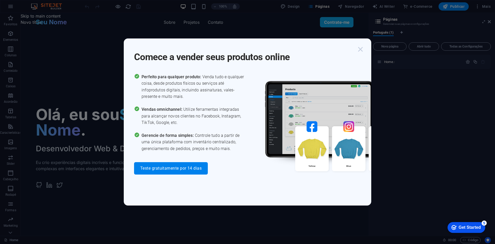
click at [364, 48] on icon "button" at bounding box center [360, 49] width 9 height 9
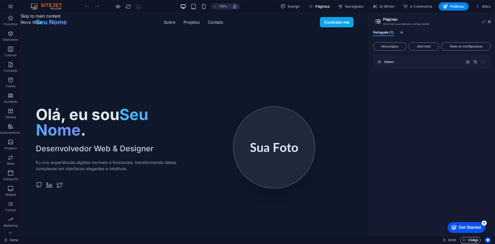
click at [472, 239] on span "Código" at bounding box center [471, 240] width 16 height 6
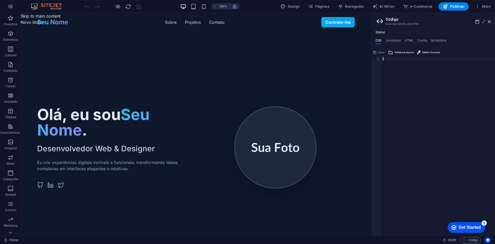
click at [420, 99] on div at bounding box center [438, 150] width 113 height 186
click at [410, 40] on h4 "HTML" at bounding box center [409, 42] width 9 height 6
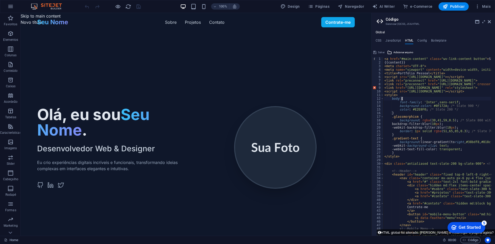
type textarea "<link href="https://fonts.googleapis.com/css2?family=Inter:wght@400;500;600;700…"
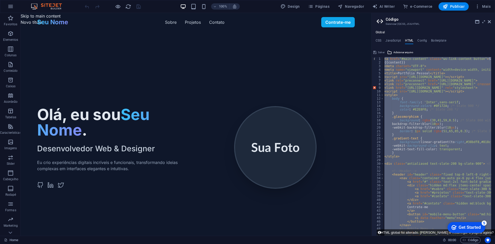
paste textarea
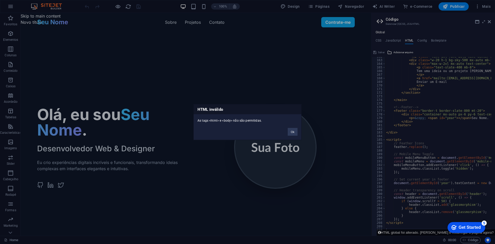
scroll to position [584, 0]
click at [291, 131] on button "Ok" at bounding box center [293, 132] width 10 height 8
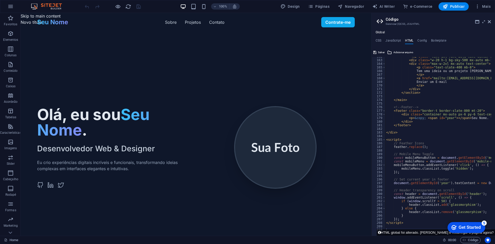
type textarea "// Header transparency on scroll"
paste textarea
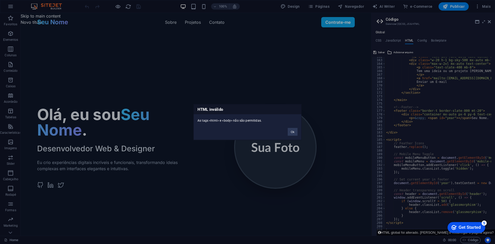
click at [231, 117] on div "As tags <html> e <body> não são permitidas." at bounding box center [248, 118] width 108 height 9
copy div "As tags <html> e <body> não são permitidas."
drag, startPoint x: 295, startPoint y: 129, endPoint x: 192, endPoint y: 67, distance: 120.3
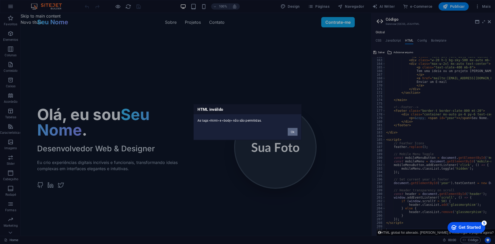
click at [295, 129] on button "Ok" at bounding box center [293, 132] width 10 height 8
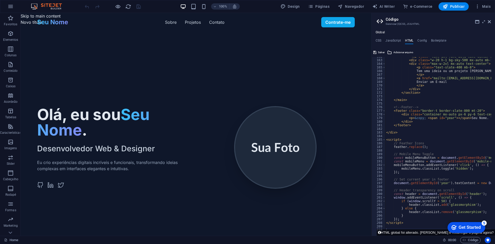
type textarea "</main>"
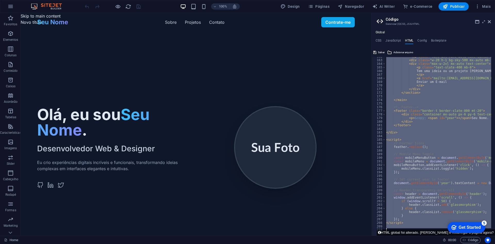
paste textarea
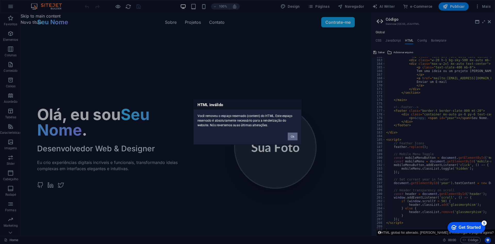
click at [290, 134] on button "Ok" at bounding box center [293, 136] width 10 height 8
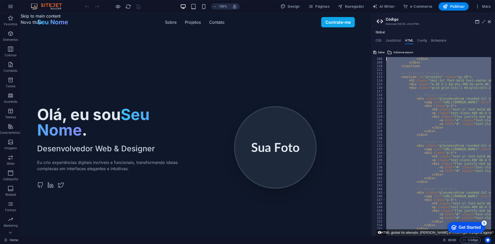
scroll to position [0, 0]
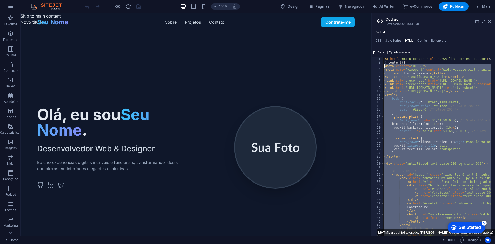
drag, startPoint x: 392, startPoint y: 230, endPoint x: 377, endPoint y: 67, distance: 163.2
click at [377, 67] on div "1 2 3 4 5 6 7 8 9 10 11 12 13 14 15 16 17 18 19 20 21 22 23 24 25 26 27 28 29 3…" at bounding box center [434, 146] width 124 height 179
type textarea "<meta charset="UTF-8"> <meta name="viewport" content="width=device-width, initi…"
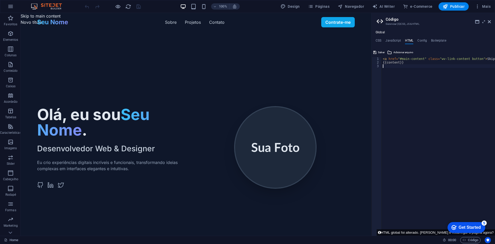
click at [399, 70] on div "< a href = "#main-content" class = "wv-link-content button" > Skip to main cont…" at bounding box center [451, 148] width 139 height 182
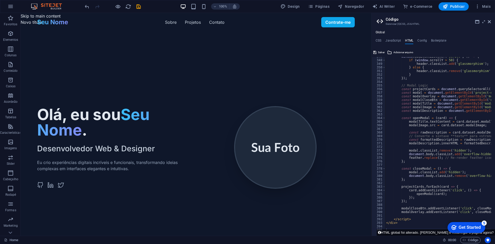
click at [387, 238] on div "Home" at bounding box center [221, 240] width 435 height 6
click at [379, 53] on span "Salvar" at bounding box center [381, 52] width 7 height 6
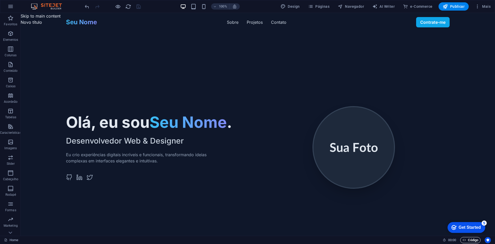
click at [465, 242] on span "Código" at bounding box center [471, 240] width 16 height 6
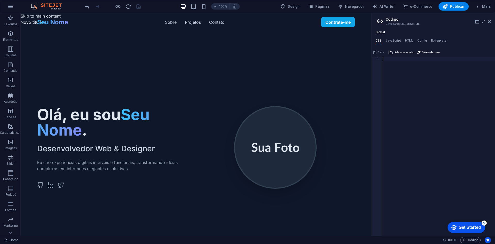
click at [408, 44] on div "CSS JavaScript HTML Config Boilerplate 1 הההההההההההההההההההההההההההההההההההההה…" at bounding box center [434, 137] width 124 height 197
click at [409, 41] on h4 "HTML" at bounding box center [409, 42] width 9 height 6
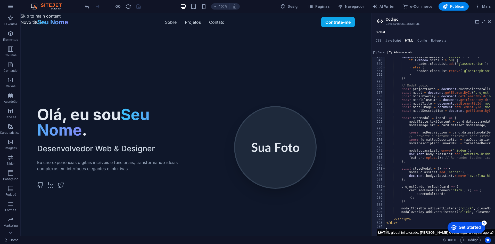
click at [422, 232] on button "HTML global foi alterado. [PERSON_NAME] e recarregar a página agora?" at bounding box center [436, 232] width 118 height 6
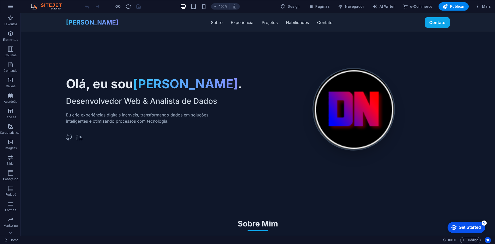
scroll to position [0, 0]
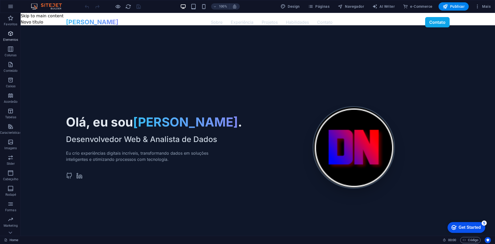
click at [16, 40] on p "Elementos" at bounding box center [10, 40] width 15 height 4
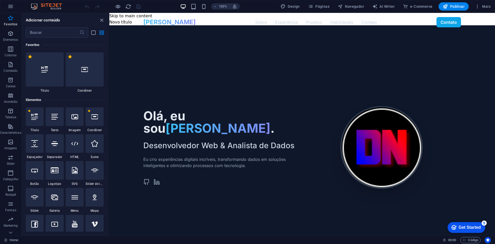
click at [131, 16] on header "Fagner Gomes Sobre Experiência Projetos Habilidades Contato Contato Sobre Exper…" at bounding box center [302, 22] width 386 height 19
click at [122, 16] on header "Fagner Gomes Sobre Experiência Projetos Habilidades Contato Contato Sobre Exper…" at bounding box center [302, 22] width 386 height 19
click at [120, 16] on header "Fagner Gomes Sobre Experiência Projetos Habilidades Contato Contato Sobre Exper…" at bounding box center [302, 22] width 386 height 19
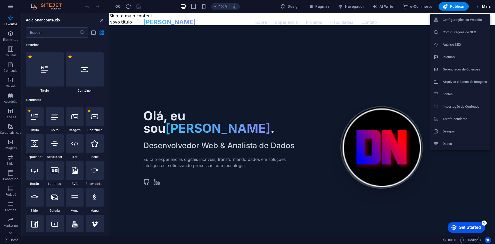
click at [481, 7] on div at bounding box center [247, 122] width 495 height 244
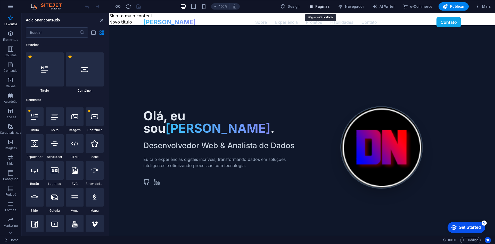
click at [313, 7] on icon "button" at bounding box center [310, 6] width 5 height 5
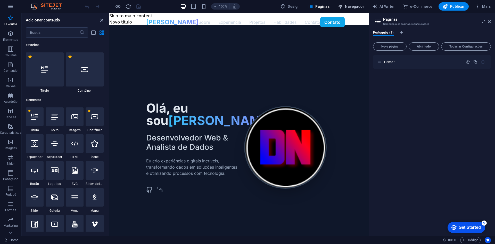
click at [350, 7] on span "Navegador" at bounding box center [351, 6] width 26 height 5
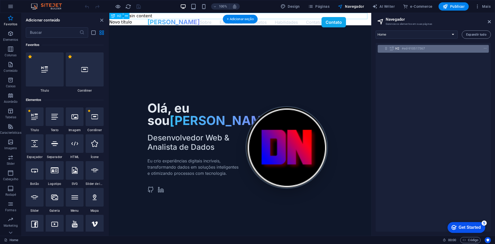
click at [413, 48] on h6 "#ed-910517367" at bounding box center [413, 48] width 23 height 6
click at [387, 47] on icon at bounding box center [386, 48] width 4 height 4
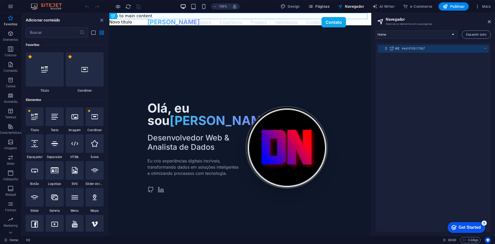
click at [320, 6] on span "Páginas" at bounding box center [318, 6] width 21 height 5
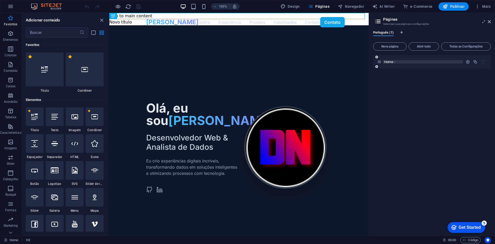
click at [451, 61] on p "Home /" at bounding box center [422, 61] width 77 height 3
select select "px"
select select "400"
select select "px"
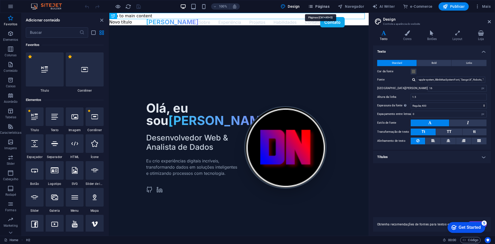
click at [324, 5] on span "Páginas" at bounding box center [318, 6] width 21 height 5
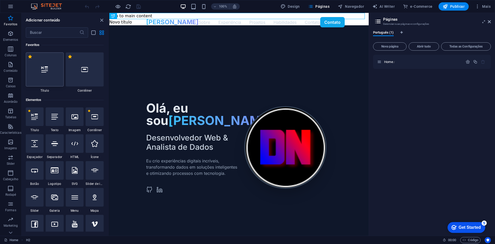
click at [50, 71] on div at bounding box center [45, 69] width 38 height 34
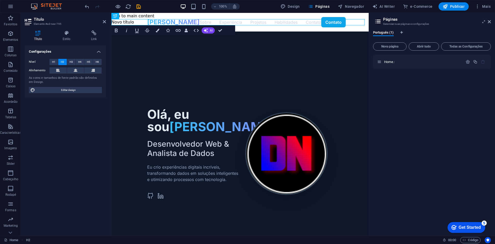
click at [28, 63] on div "Nível H1 H2 H3 H4 H5 H6 Alinhamento As cores e tamanhos de fonte padrão são def…" at bounding box center [65, 76] width 81 height 43
click at [104, 22] on icon at bounding box center [104, 22] width 3 height 4
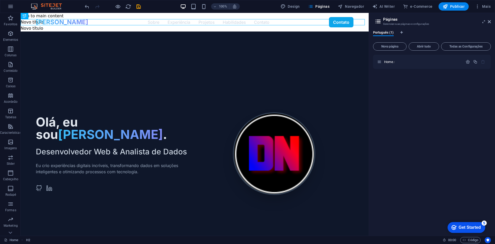
click at [57, 24] on link "[PERSON_NAME]" at bounding box center [62, 22] width 52 height 8
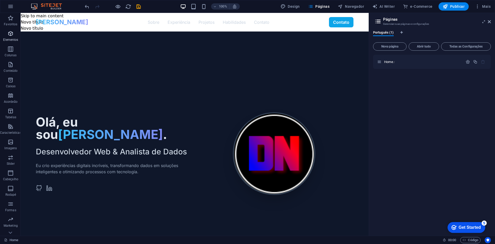
click at [13, 30] on button "Elementos" at bounding box center [10, 35] width 21 height 15
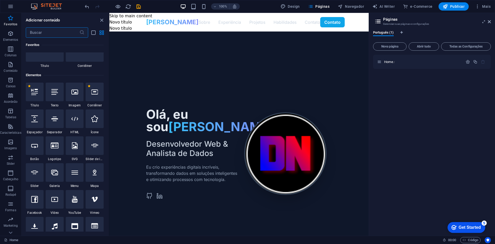
scroll to position [3, 0]
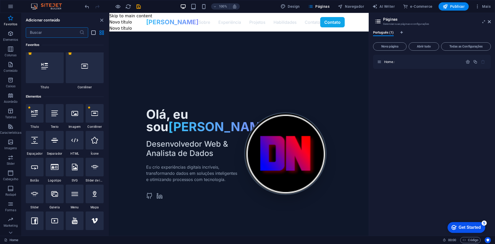
click at [96, 30] on icon "list-view" at bounding box center [94, 33] width 6 height 6
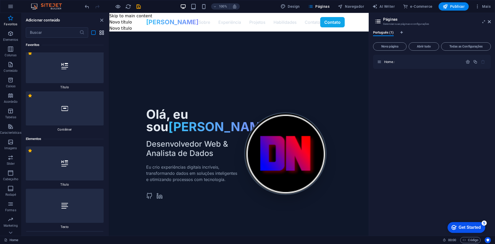
click at [101, 32] on icon "grid-view" at bounding box center [102, 33] width 6 height 6
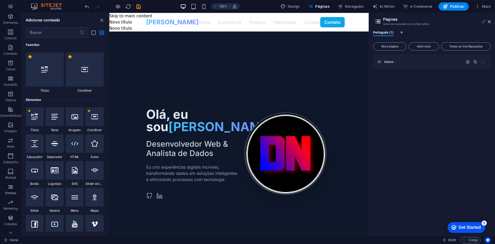
scroll to position [25, 0]
click at [14, 210] on icon "button" at bounding box center [10, 210] width 6 height 6
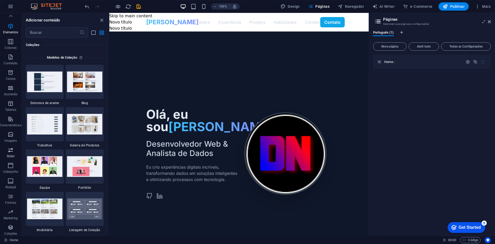
scroll to position [0, 0]
click at [11, 21] on icon "button" at bounding box center [10, 18] width 6 height 6
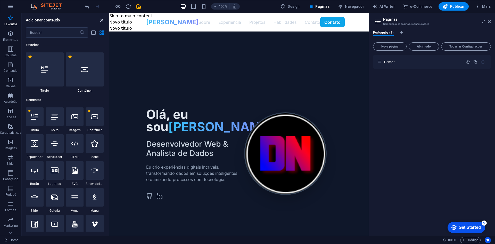
click at [103, 20] on icon "close panel" at bounding box center [102, 20] width 6 height 6
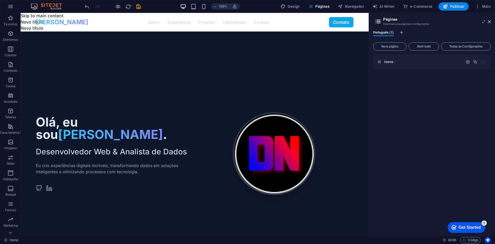
click at [55, 22] on link "[PERSON_NAME]" at bounding box center [62, 22] width 52 height 8
click at [27, 20] on header "Fagner Gomes Sobre Experiência Projetos Habilidades Contato Contato Sobre Exper…" at bounding box center [195, 22] width 348 height 19
click at [27, 21] on header "Fagner Gomes Sobre Experiência Projetos Habilidades Contato Contato Sobre Exper…" at bounding box center [195, 22] width 348 height 19
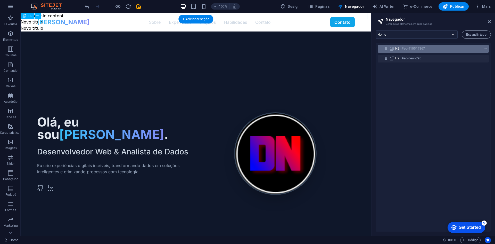
click at [484, 49] on icon "context-menu" at bounding box center [486, 49] width 4 height 4
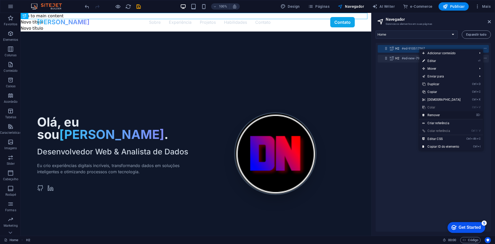
click at [456, 113] on link "⌦ Remover" at bounding box center [442, 115] width 44 height 8
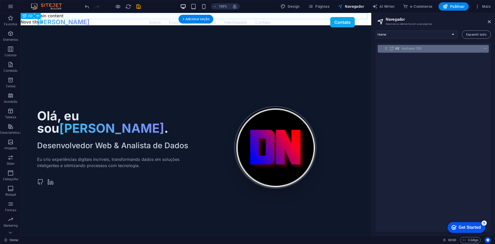
click at [485, 48] on icon "context-menu" at bounding box center [486, 49] width 4 height 4
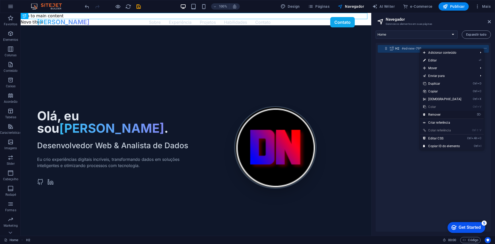
click at [449, 114] on link "⌦ Remover" at bounding box center [442, 115] width 44 height 8
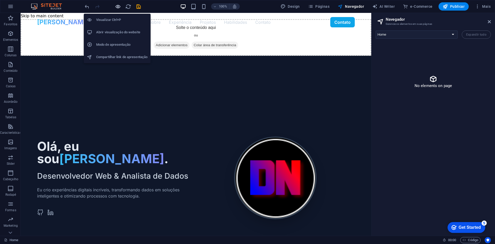
click at [118, 7] on icon "button" at bounding box center [118, 7] width 6 height 6
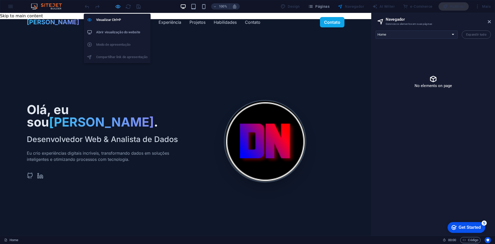
click at [118, 7] on icon "button" at bounding box center [118, 7] width 6 height 6
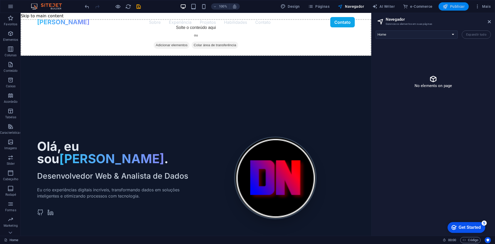
click at [458, 7] on span "Publicar" at bounding box center [454, 6] width 22 height 5
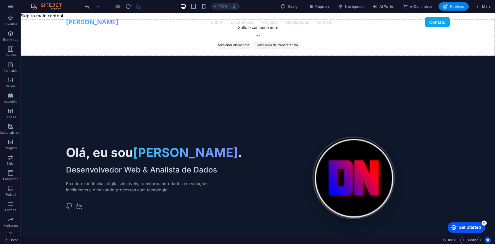
click at [458, 8] on span "Publicar" at bounding box center [454, 6] width 22 height 5
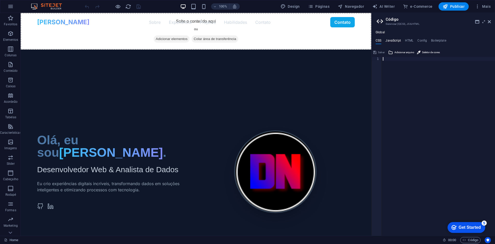
click at [398, 40] on h4 "JavaScript" at bounding box center [393, 42] width 15 height 6
click at [407, 39] on h4 "HTML" at bounding box center [409, 42] width 9 height 6
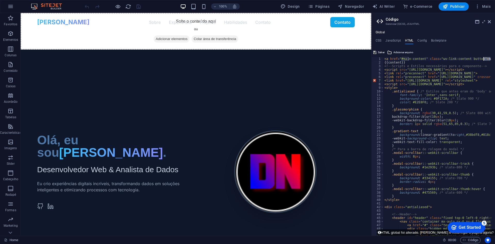
type textarea "<script src="https://cdn.tailwindcss.com"></script>"
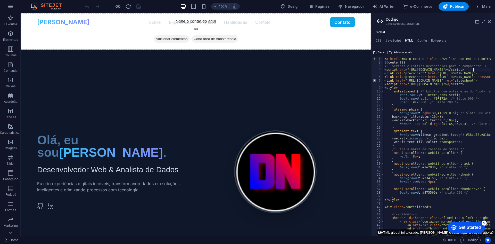
drag, startPoint x: 381, startPoint y: 54, endPoint x: 360, endPoint y: 41, distance: 24.2
click at [381, 54] on span "Salvar" at bounding box center [381, 52] width 7 height 6
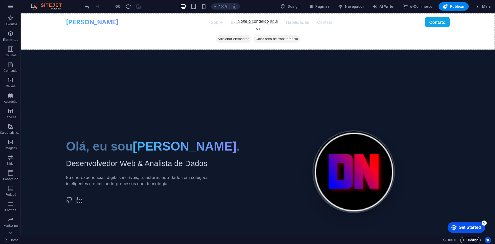
drag, startPoint x: 468, startPoint y: 241, endPoint x: 15, endPoint y: 5, distance: 510.1
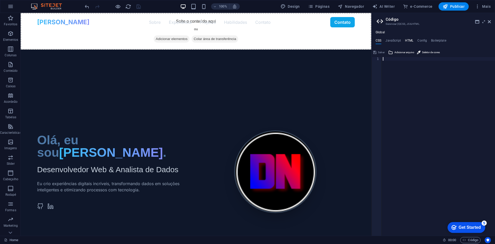
click at [413, 43] on h4 "HTML" at bounding box center [409, 42] width 9 height 6
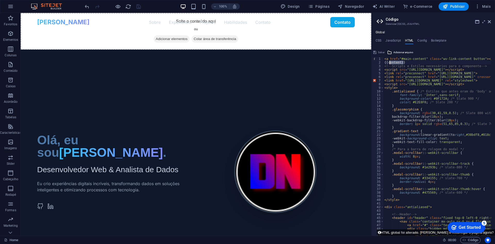
drag, startPoint x: 412, startPoint y: 62, endPoint x: 376, endPoint y: 58, distance: 35.3
click at [376, 59] on div "<script src="https://cdn.tailwindcss.com"></script> 1 2 3 4 5 6 7 8 9 10 11 12 …" at bounding box center [434, 146] width 124 height 179
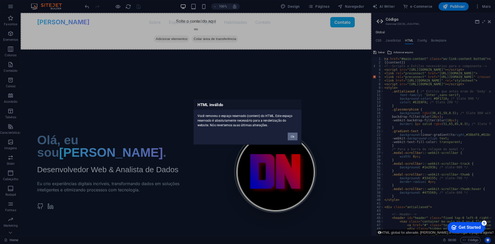
click at [290, 135] on button "Ok" at bounding box center [293, 136] width 10 height 8
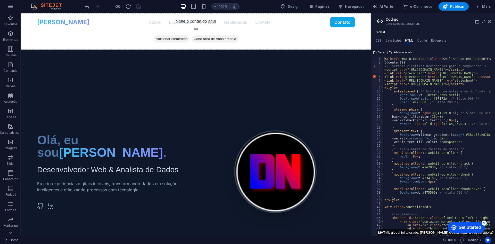
drag, startPoint x: 402, startPoint y: 62, endPoint x: 386, endPoint y: 59, distance: 16.4
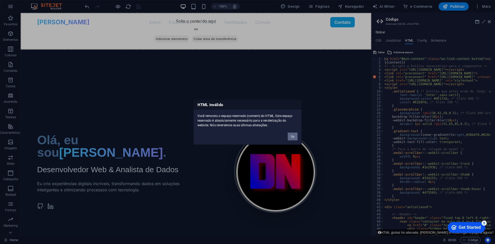
drag, startPoint x: 294, startPoint y: 139, endPoint x: 274, endPoint y: 126, distance: 24.2
click at [294, 139] on button "Ok" at bounding box center [293, 136] width 10 height 8
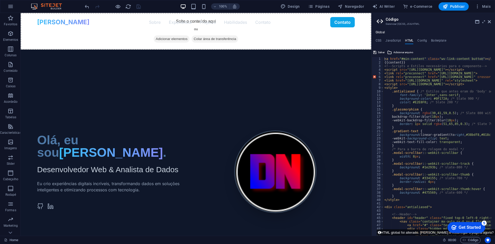
type textarea "{{content}}"
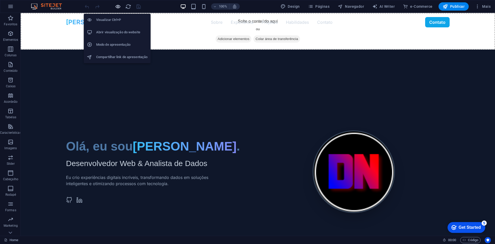
click at [117, 6] on icon "button" at bounding box center [118, 7] width 6 height 6
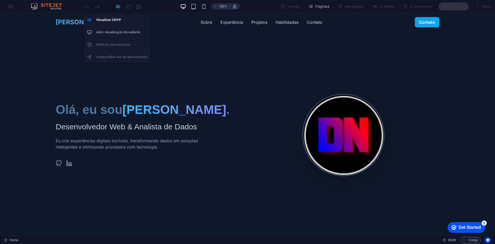
click at [116, 7] on icon "button" at bounding box center [118, 7] width 6 height 6
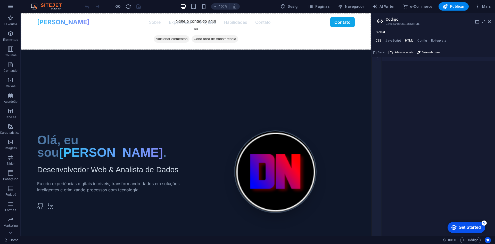
click at [408, 40] on h4 "HTML" at bounding box center [409, 42] width 9 height 6
type textarea "<a href="#main-content" class="wv-link-content button"></a>"
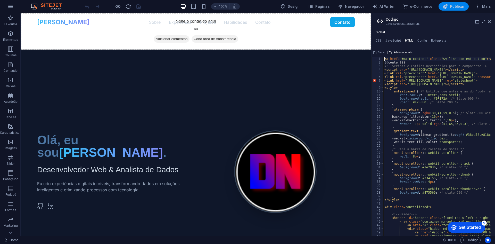
click at [449, 8] on span "Publicar" at bounding box center [454, 6] width 22 height 5
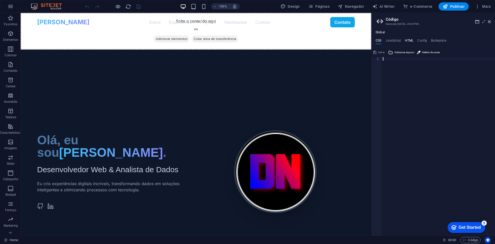
click at [407, 39] on h4 "HTML" at bounding box center [409, 42] width 9 height 6
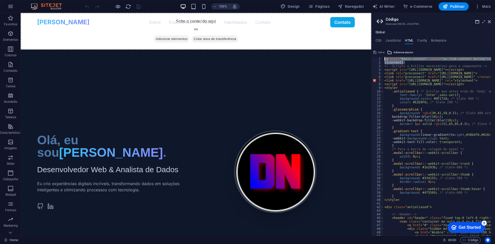
drag, startPoint x: 430, startPoint y: 74, endPoint x: 366, endPoint y: 55, distance: 66.7
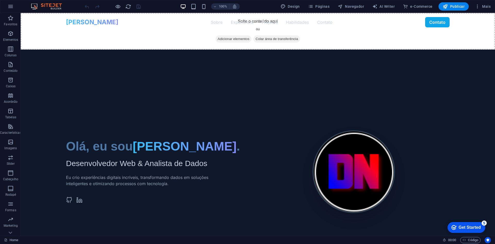
click at [375, 200] on appcues-checklist "Contextual help checklist present on screen" at bounding box center [333, 158] width 83 height 83
click at [472, 238] on span "Código" at bounding box center [471, 240] width 16 height 6
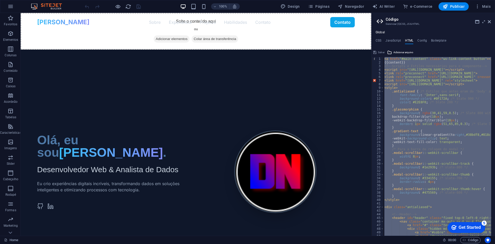
click at [404, 64] on div "< a href = "#main-content" class = "wv-link-content button" > </ a > {{content}…" at bounding box center [438, 146] width 108 height 179
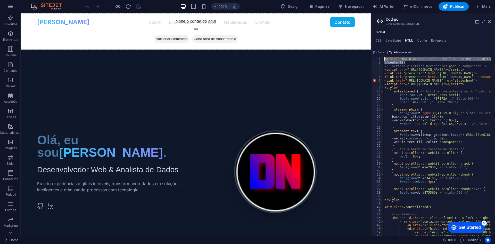
drag, startPoint x: 405, startPoint y: 63, endPoint x: 381, endPoint y: 48, distance: 28.9
click at [384, 60] on div "{{content}} 1 2 3 4 5 6 7 8 9 10 11 12 13 14 15 16 17 18 19 20 21 22 23 24 25 2…" at bounding box center [434, 146] width 124 height 179
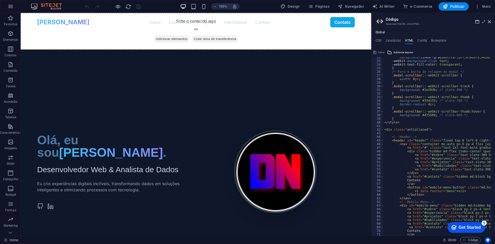
scroll to position [46, 0]
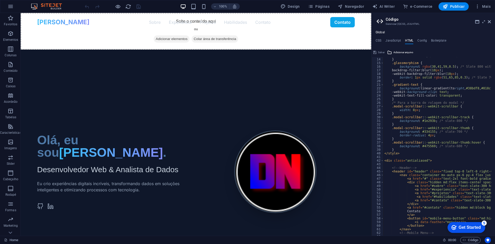
type textarea "}"
drag, startPoint x: 395, startPoint y: 153, endPoint x: 377, endPoint y: 152, distance: 17.5
click at [378, 152] on div "13 14 15 16 17 18 19 20 21 22 23 24 25 26 27 28 29 30 31 32 33 34 35 36 37 38 3…" at bounding box center [434, 146] width 124 height 179
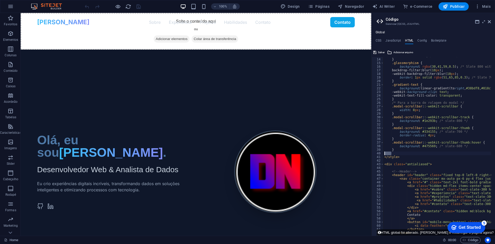
paste textarea "}"
type textarea "}"
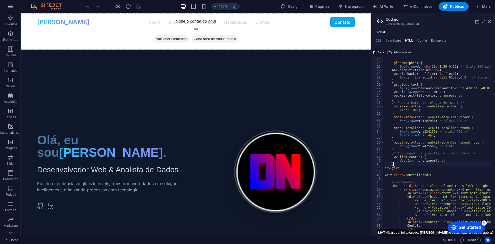
click at [380, 53] on span "Salvar" at bounding box center [381, 52] width 7 height 6
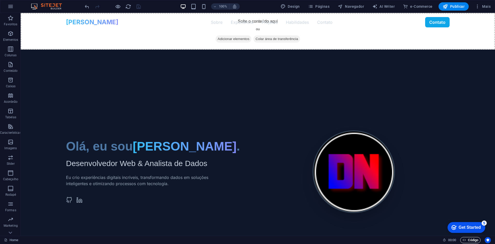
click at [469, 240] on span "Código" at bounding box center [471, 240] width 16 height 6
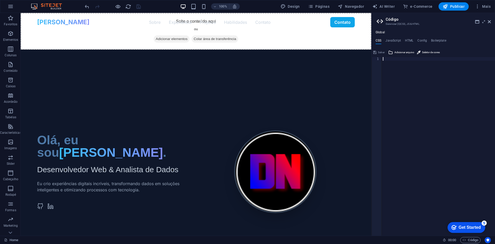
click at [407, 38] on div "Global CSS JavaScript HTML Config Boilerplate 1 ההההההההההההההההההההההההההההההה…" at bounding box center [434, 132] width 124 height 205
click at [409, 40] on h4 "HTML" at bounding box center [409, 42] width 9 height 6
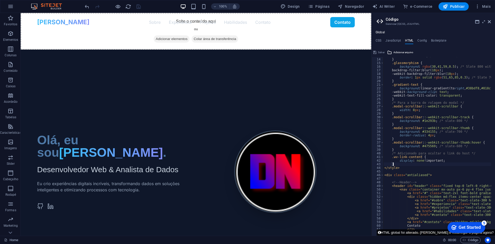
click at [432, 231] on button "HTML global foi alterado. [PERSON_NAME] e recarregar a página agora?" at bounding box center [436, 232] width 118 height 6
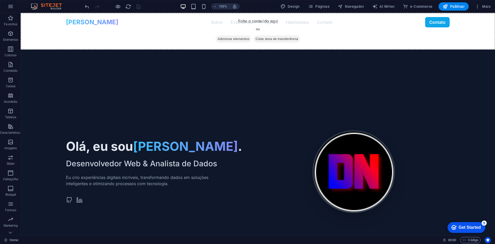
scroll to position [0, 0]
click at [460, 5] on span "Publicar" at bounding box center [454, 6] width 22 height 5
